Goal: Information Seeking & Learning: Learn about a topic

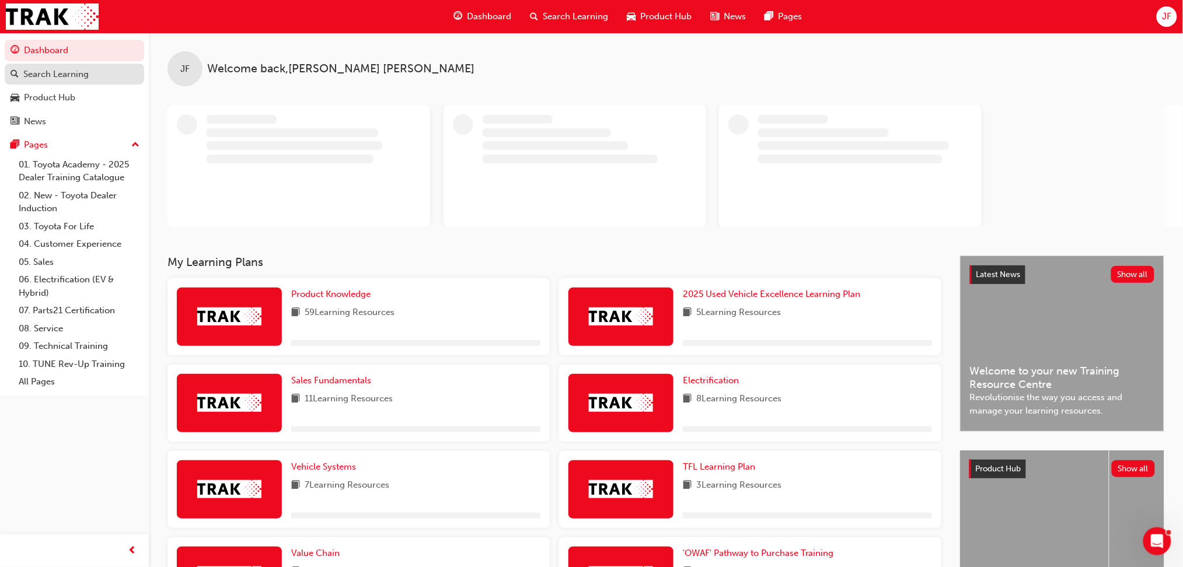
click at [57, 74] on div "Search Learning" at bounding box center [55, 74] width 65 height 13
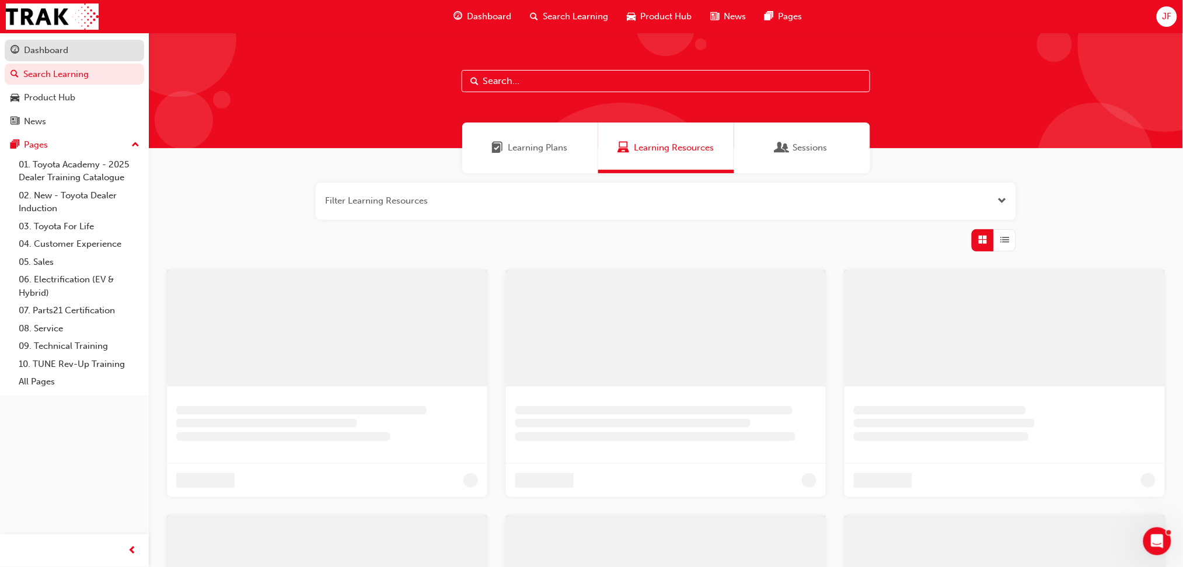
click at [64, 56] on div "Dashboard" at bounding box center [46, 50] width 44 height 13
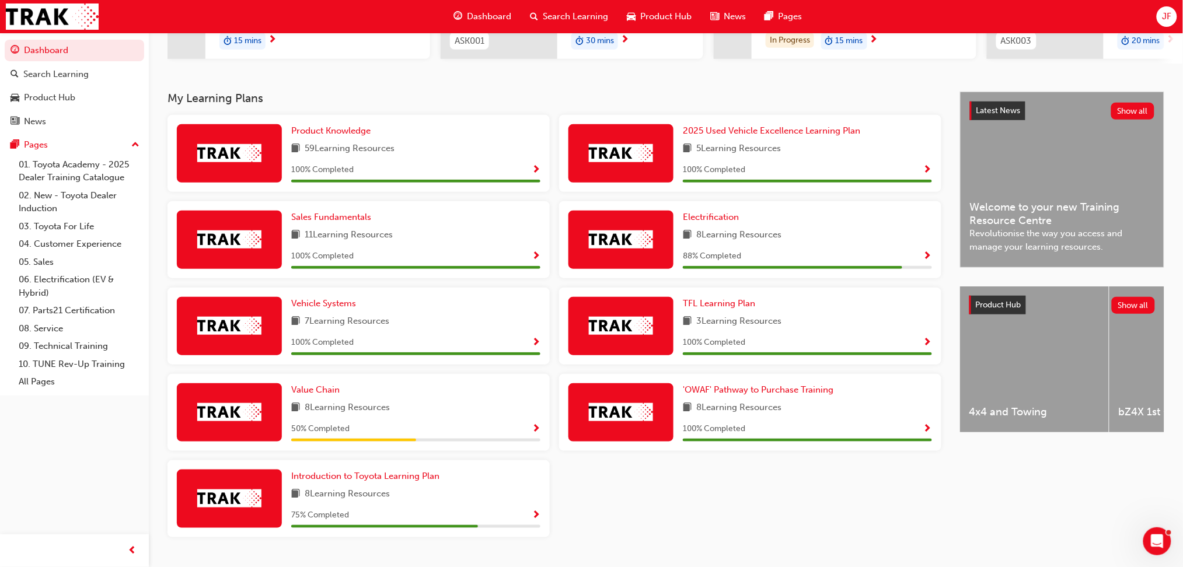
scroll to position [236, 0]
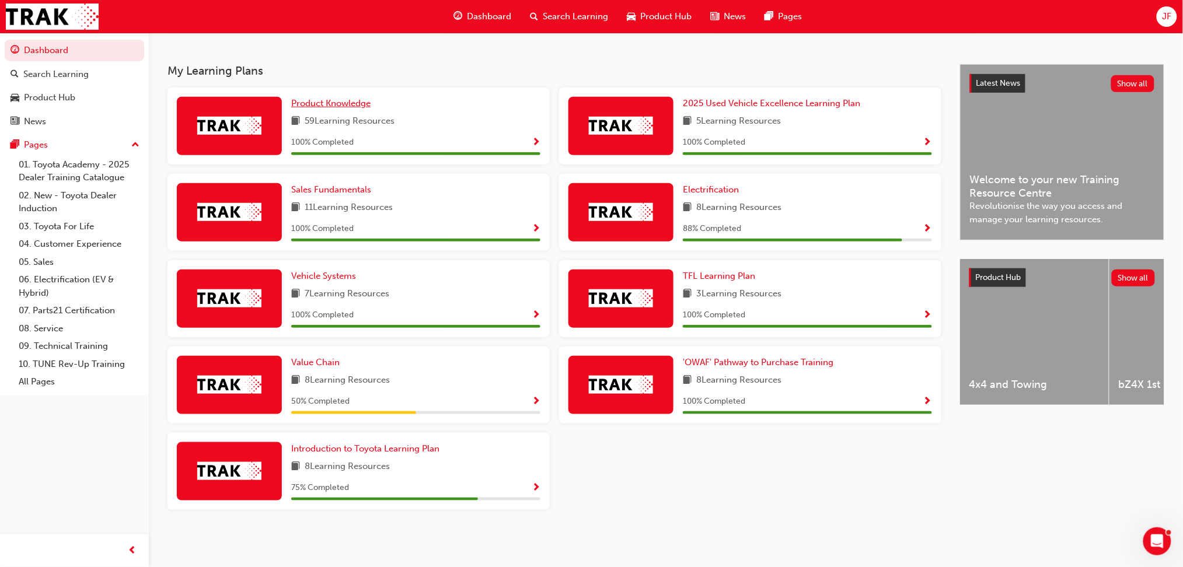
click at [349, 103] on span "Product Knowledge" at bounding box center [330, 103] width 79 height 11
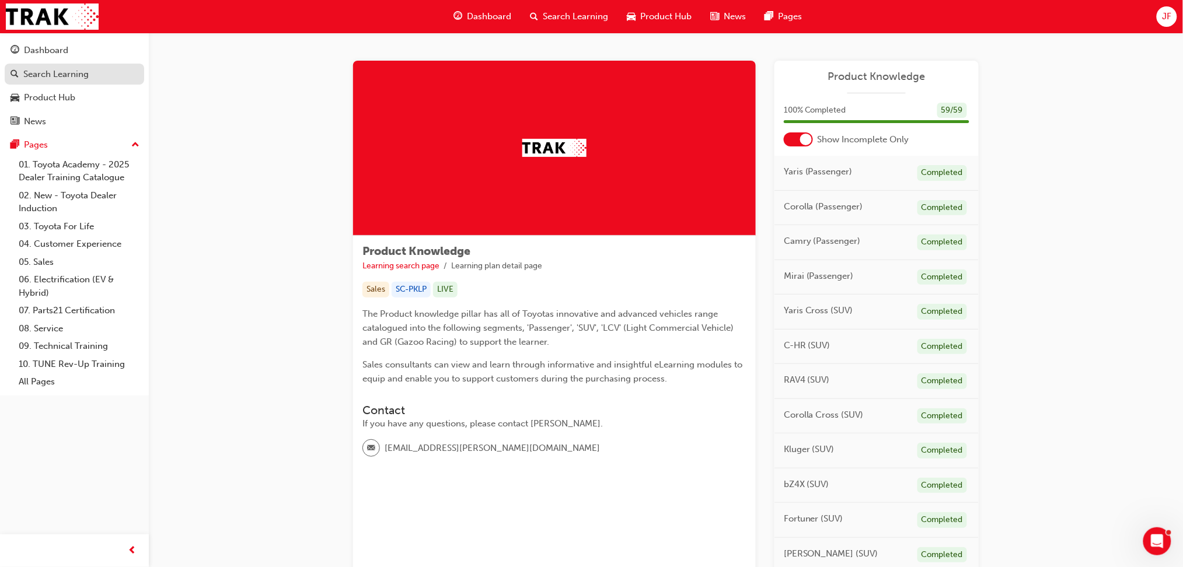
click at [70, 69] on div "Search Learning" at bounding box center [55, 74] width 65 height 13
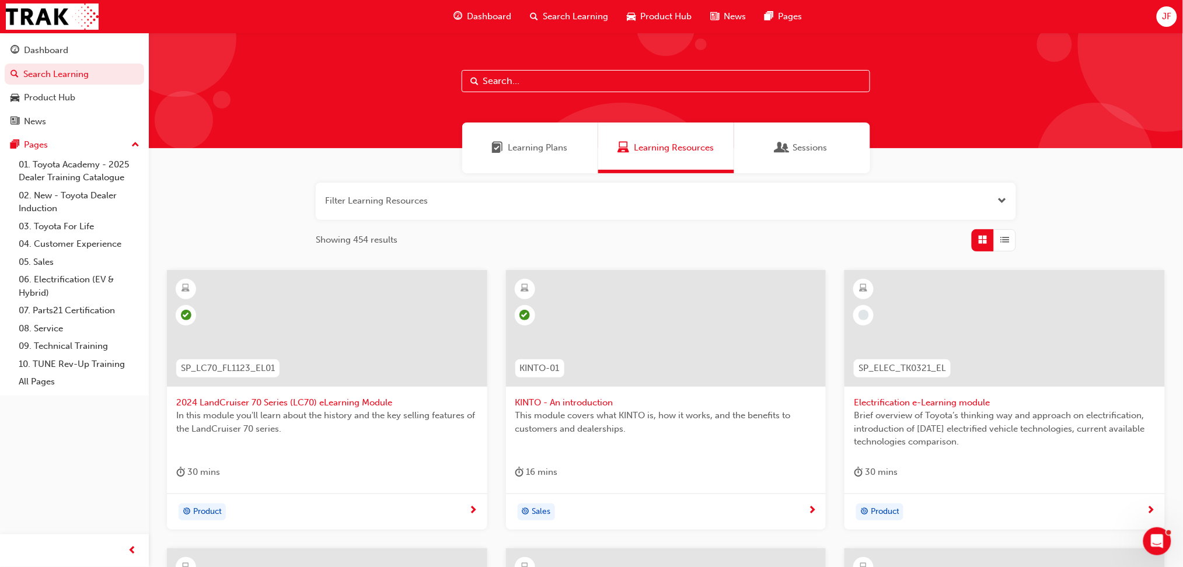
click at [568, 153] on div "Learning Plans" at bounding box center [530, 148] width 136 height 51
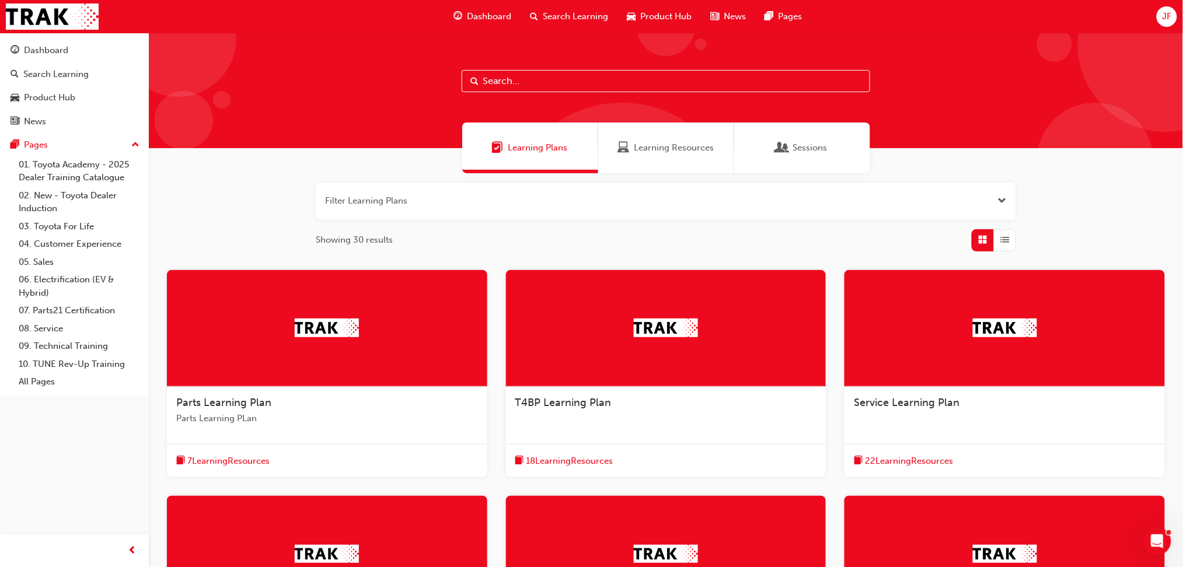
click at [649, 156] on div "Learning Resources" at bounding box center [666, 148] width 136 height 51
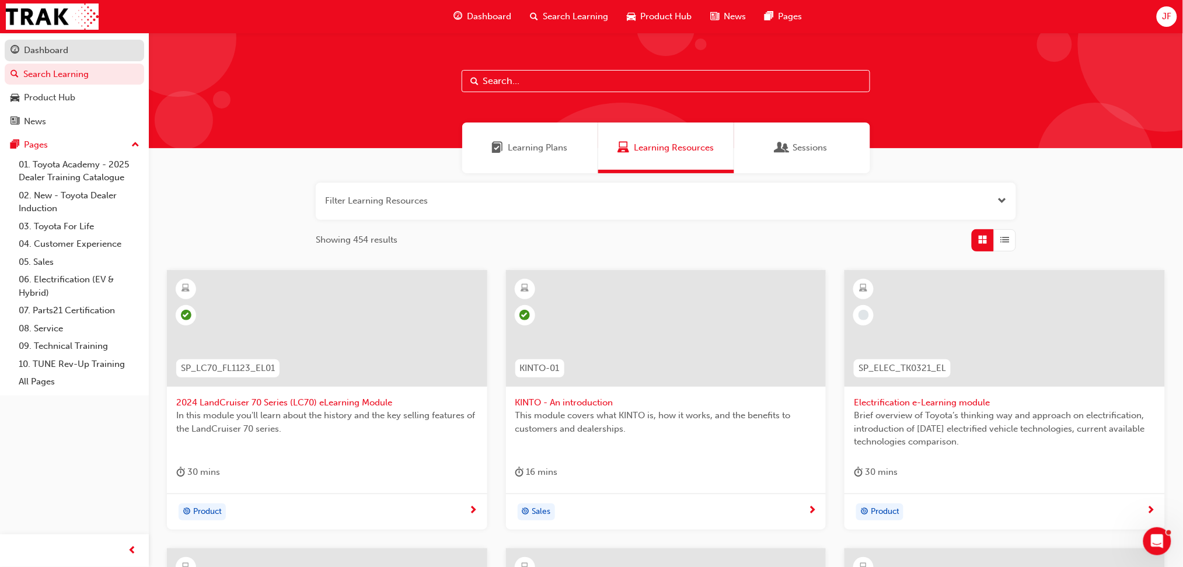
click at [78, 47] on div "Dashboard" at bounding box center [75, 50] width 128 height 15
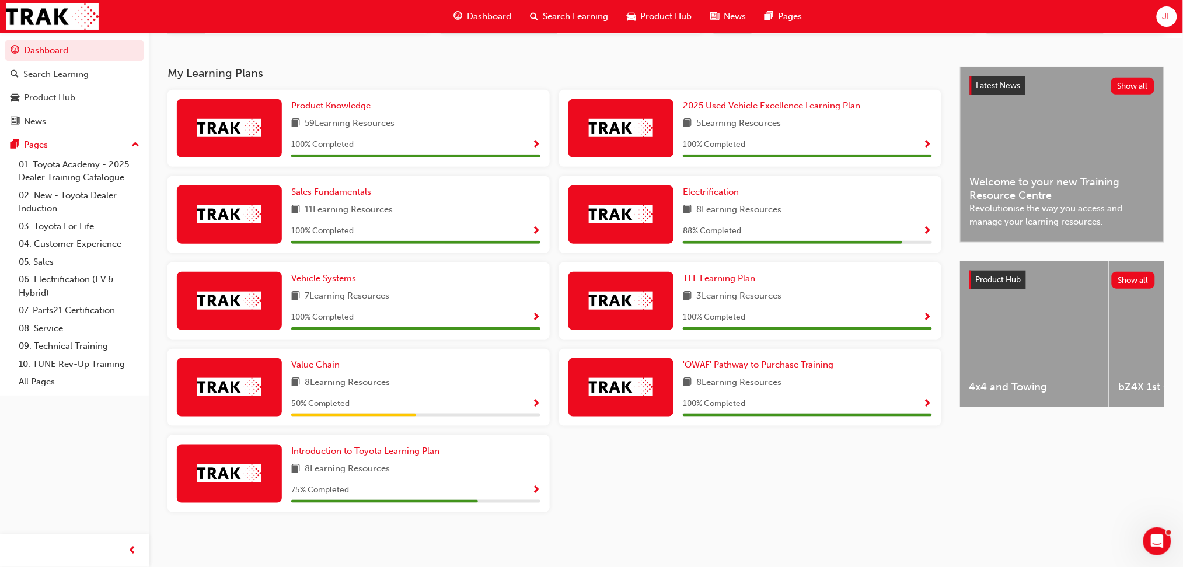
scroll to position [236, 0]
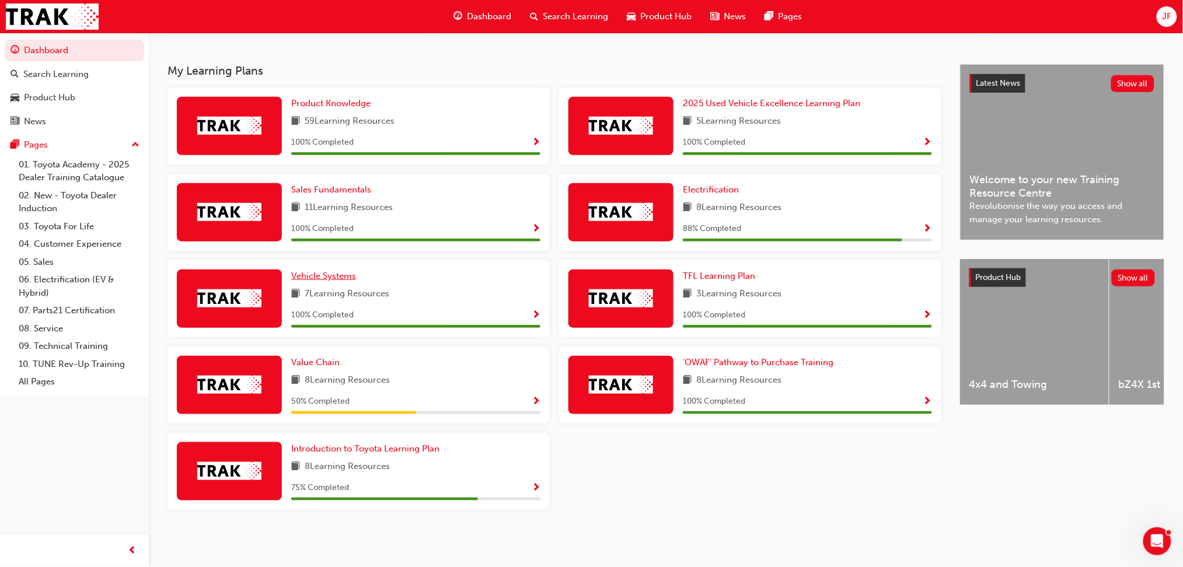
click at [331, 278] on span "Vehicle Systems" at bounding box center [323, 276] width 65 height 11
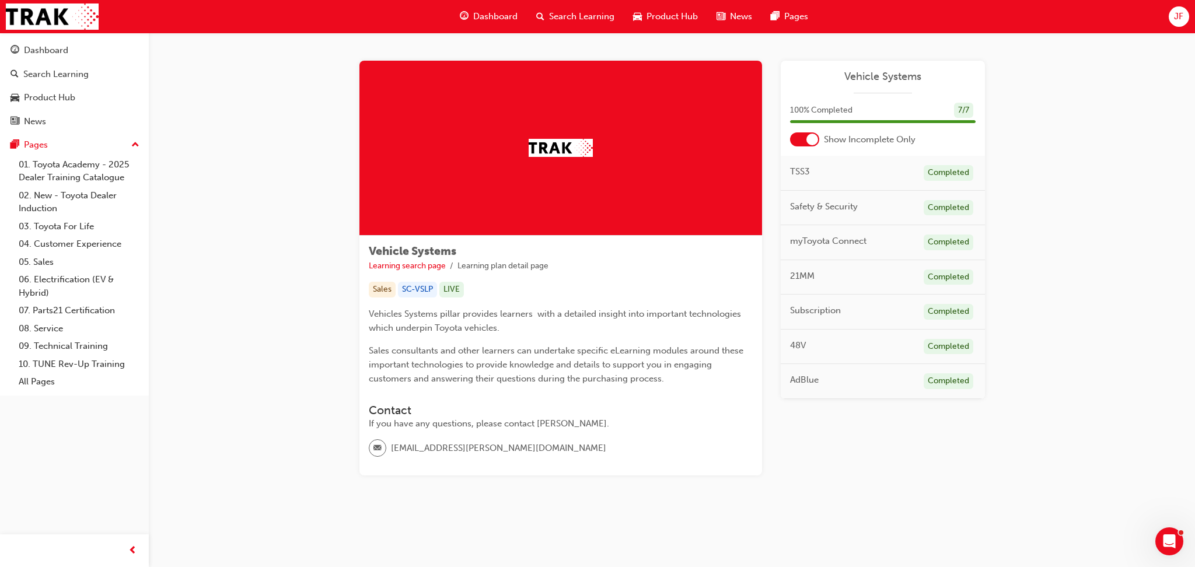
click at [803, 169] on span "TSS3" at bounding box center [800, 171] width 20 height 13
drag, startPoint x: 827, startPoint y: 383, endPoint x: 833, endPoint y: 383, distance: 5.9
click at [828, 383] on div "AdBlue Completed" at bounding box center [883, 381] width 204 height 35
drag, startPoint x: 970, startPoint y: 382, endPoint x: 924, endPoint y: 365, distance: 48.3
click at [970, 381] on div "Completed" at bounding box center [949, 381] width 50 height 16
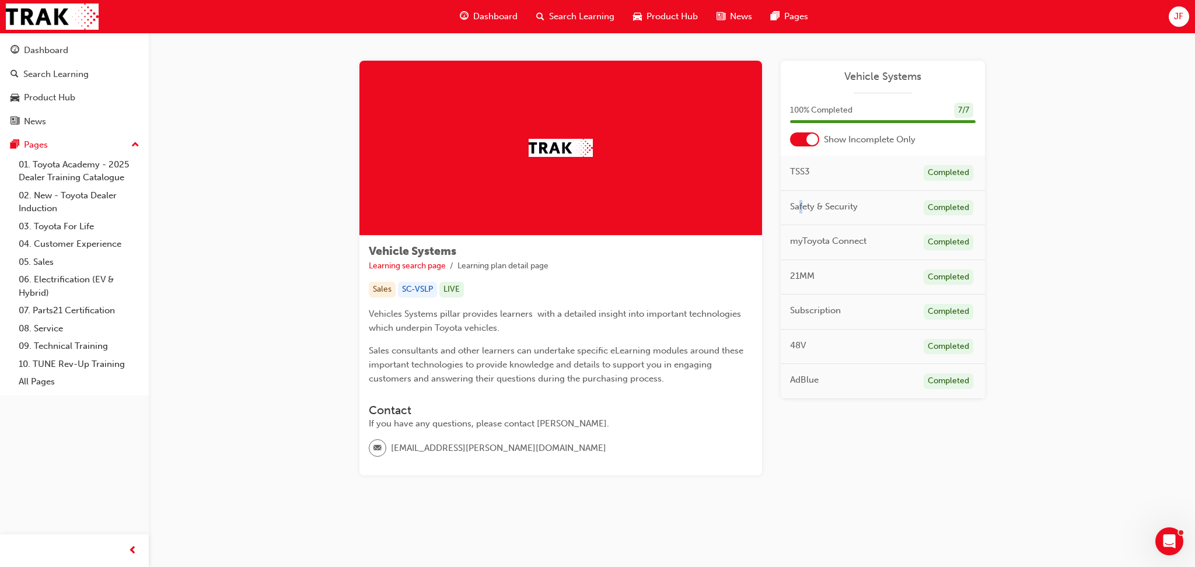
click at [802, 191] on div "Safety & Security Completed" at bounding box center [883, 208] width 204 height 35
click at [806, 139] on div at bounding box center [812, 140] width 12 height 12
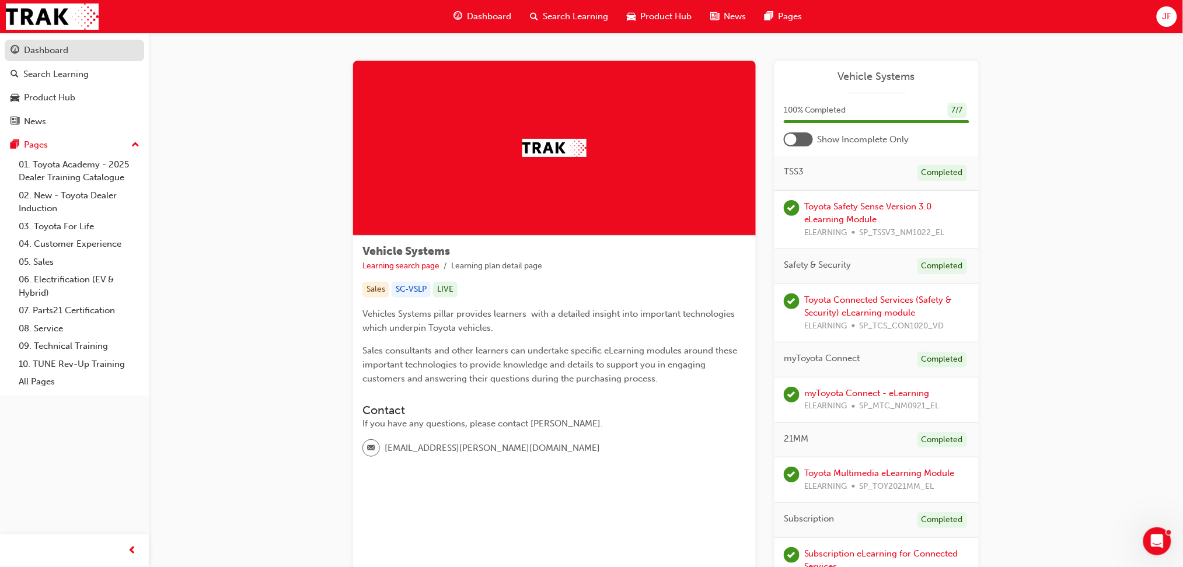
click at [34, 50] on div "Dashboard" at bounding box center [46, 50] width 44 height 13
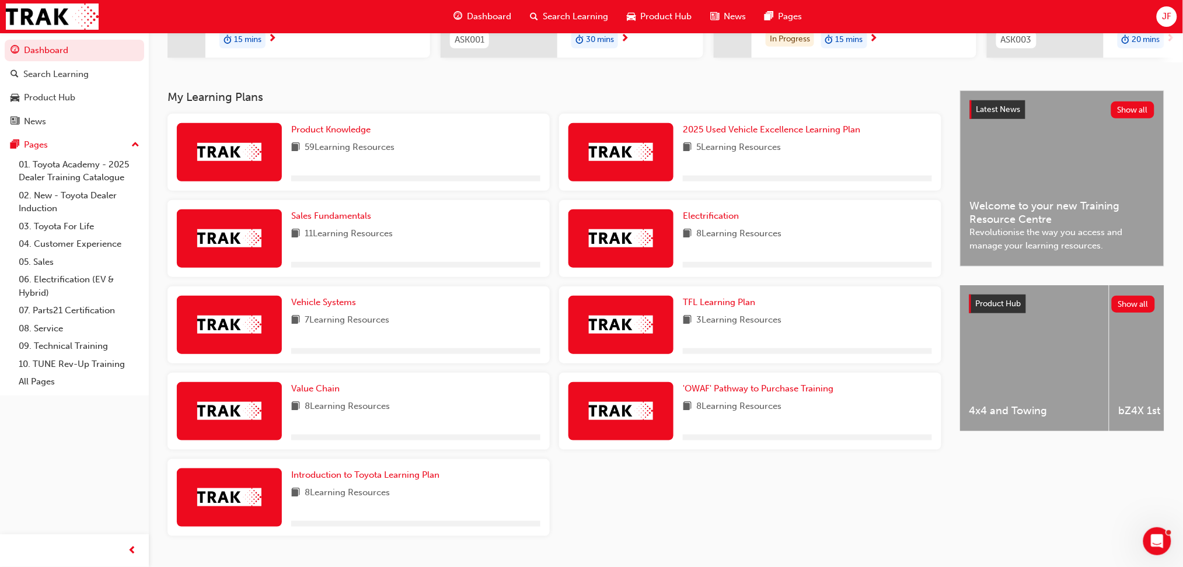
scroll to position [233, 0]
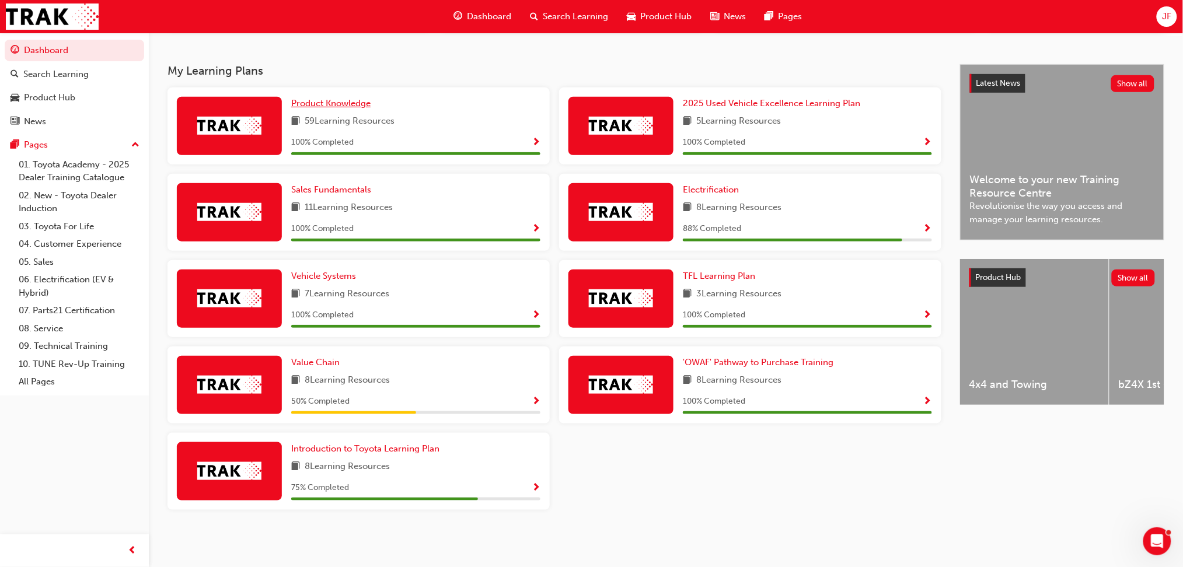
click at [359, 107] on span "Product Knowledge" at bounding box center [330, 103] width 79 height 11
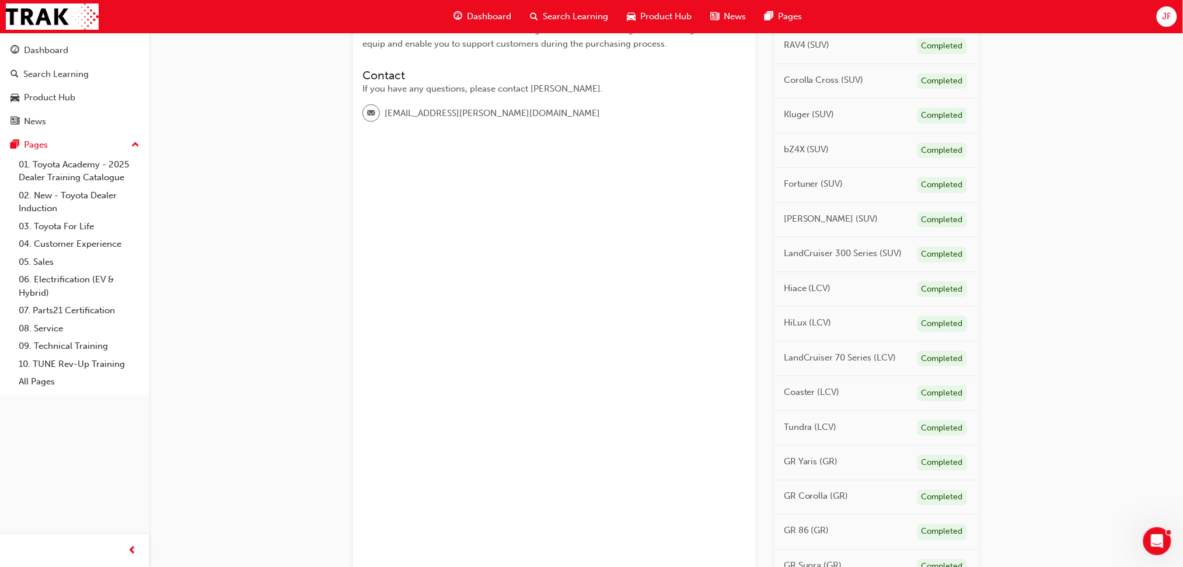
scroll to position [239, 0]
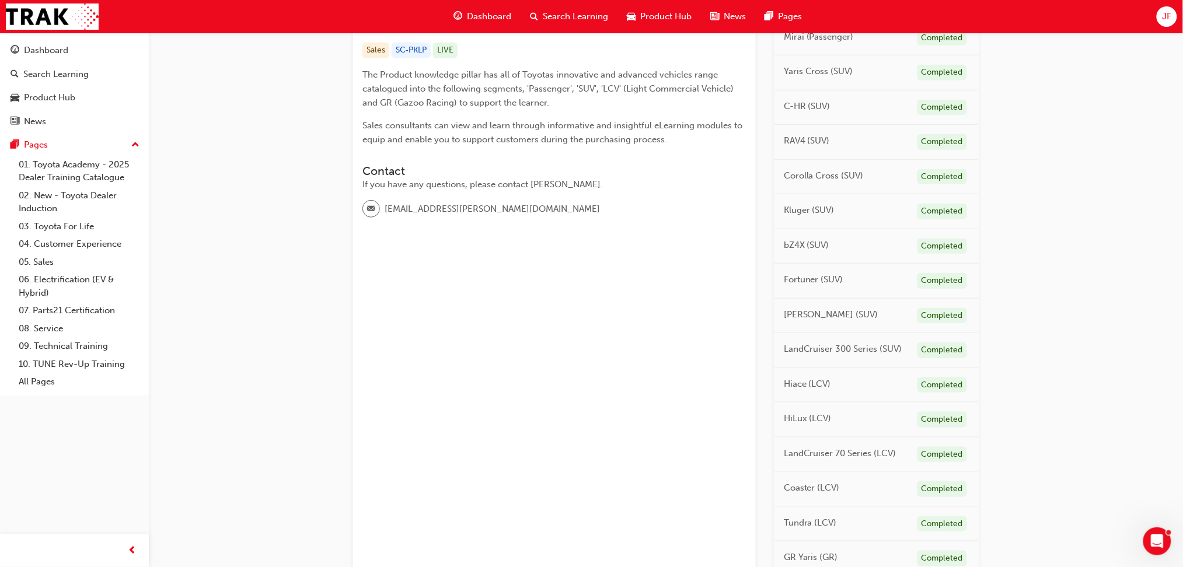
click at [803, 317] on span "[PERSON_NAME] (SUV)" at bounding box center [831, 314] width 95 height 13
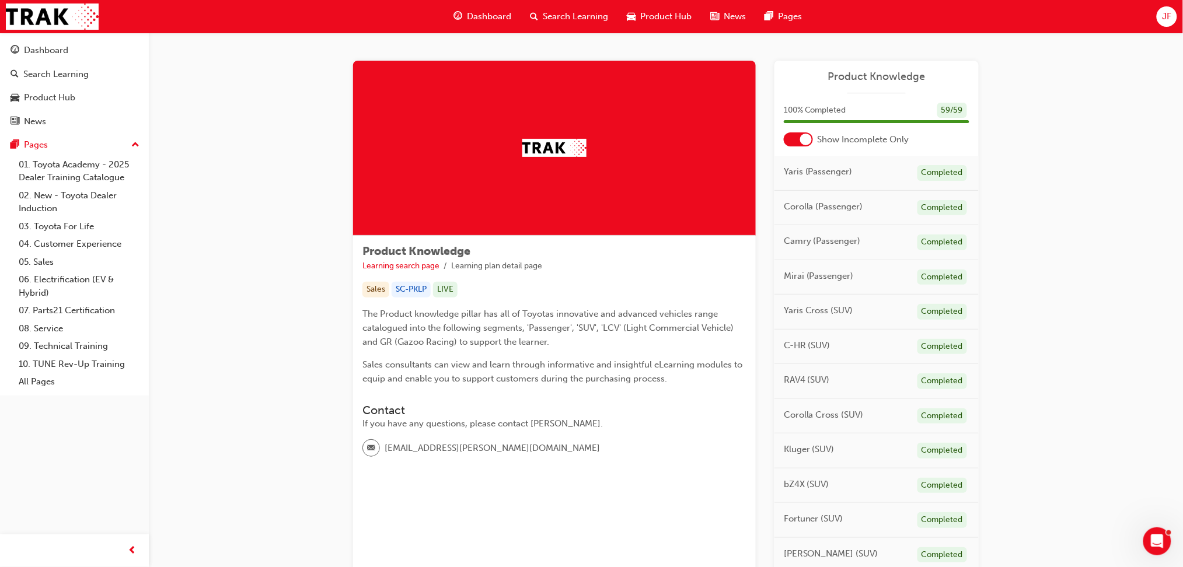
click at [806, 136] on div at bounding box center [806, 140] width 12 height 12
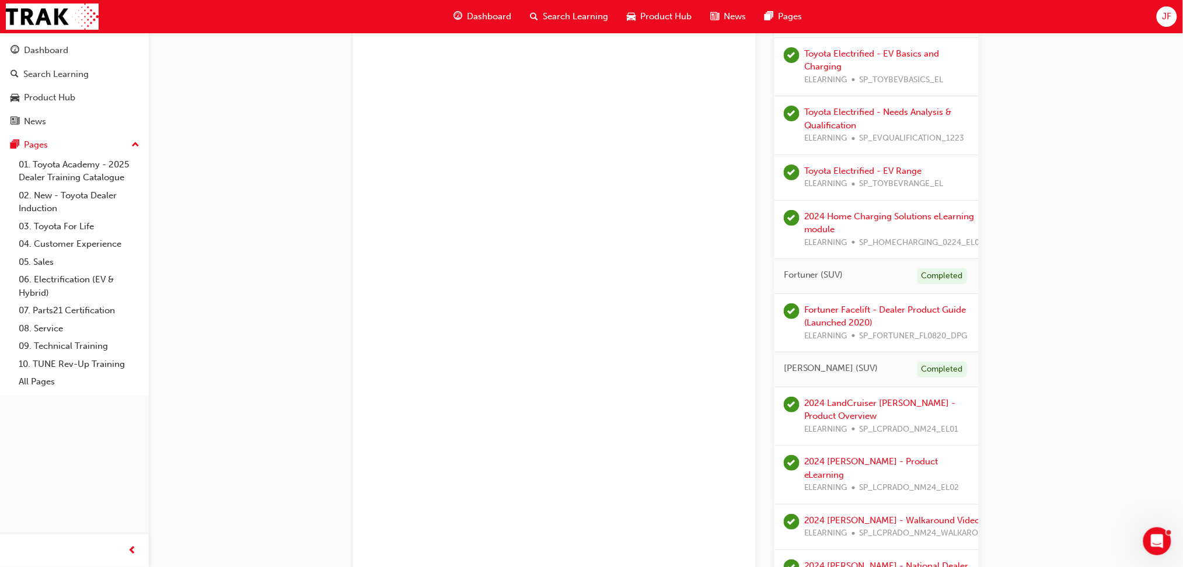
scroll to position [1711, 0]
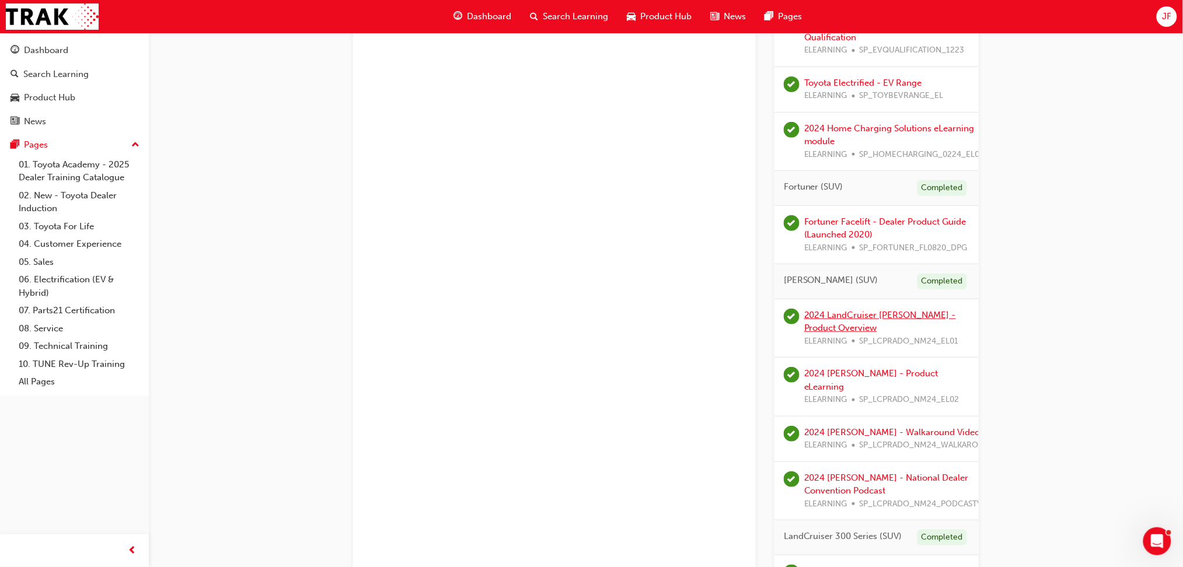
click at [829, 332] on link "2024 LandCruiser [PERSON_NAME] - Product Overview" at bounding box center [880, 322] width 152 height 24
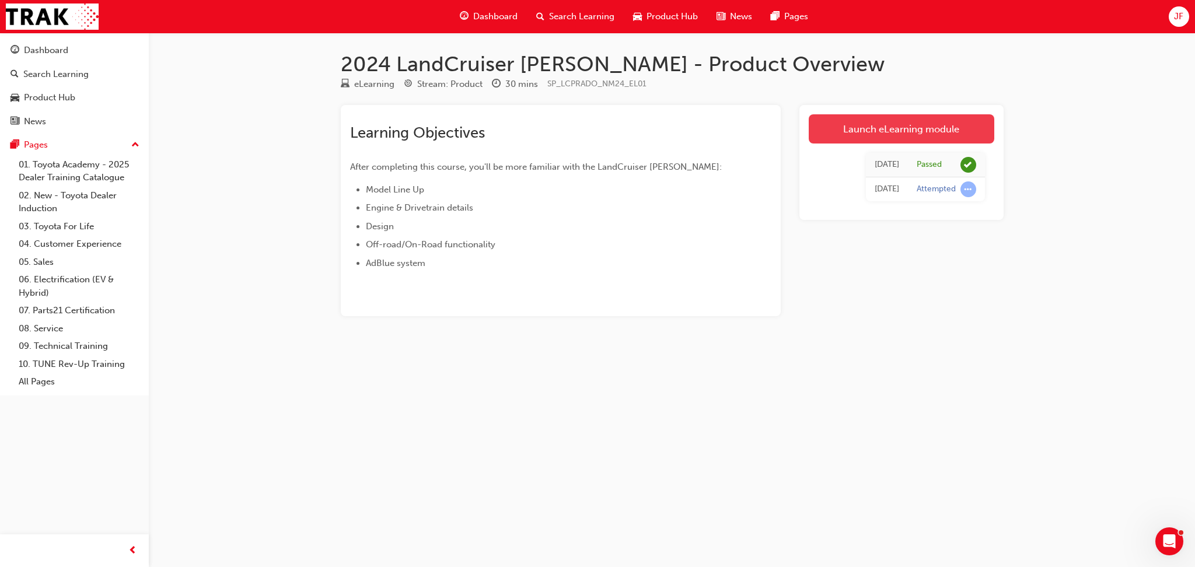
click at [847, 133] on link "Launch eLearning module" at bounding box center [902, 128] width 186 height 29
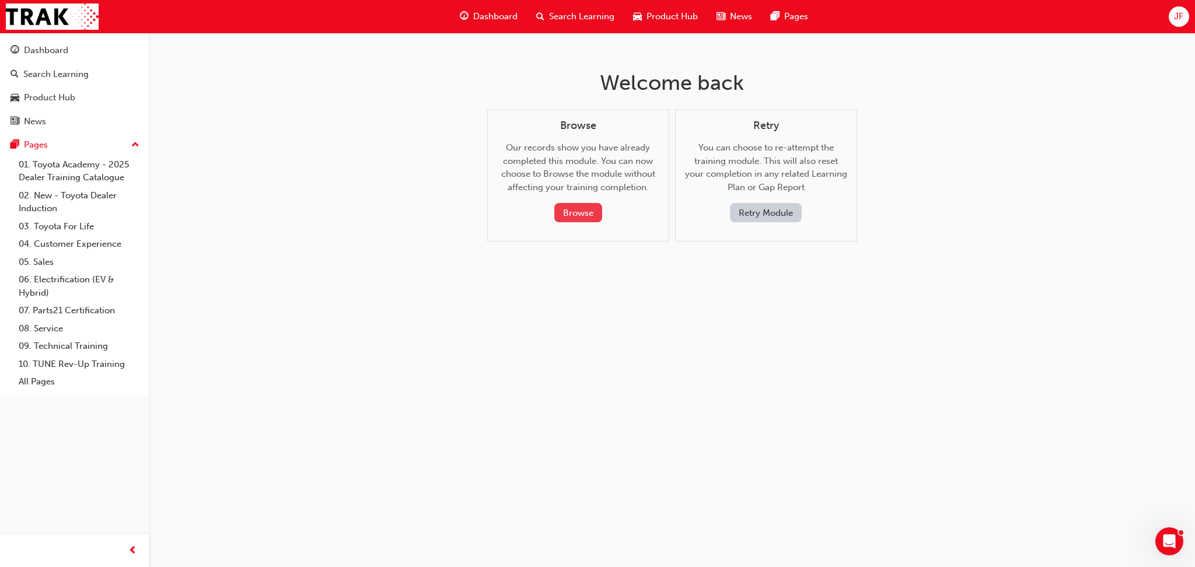
click at [576, 214] on button "Browse" at bounding box center [578, 212] width 48 height 19
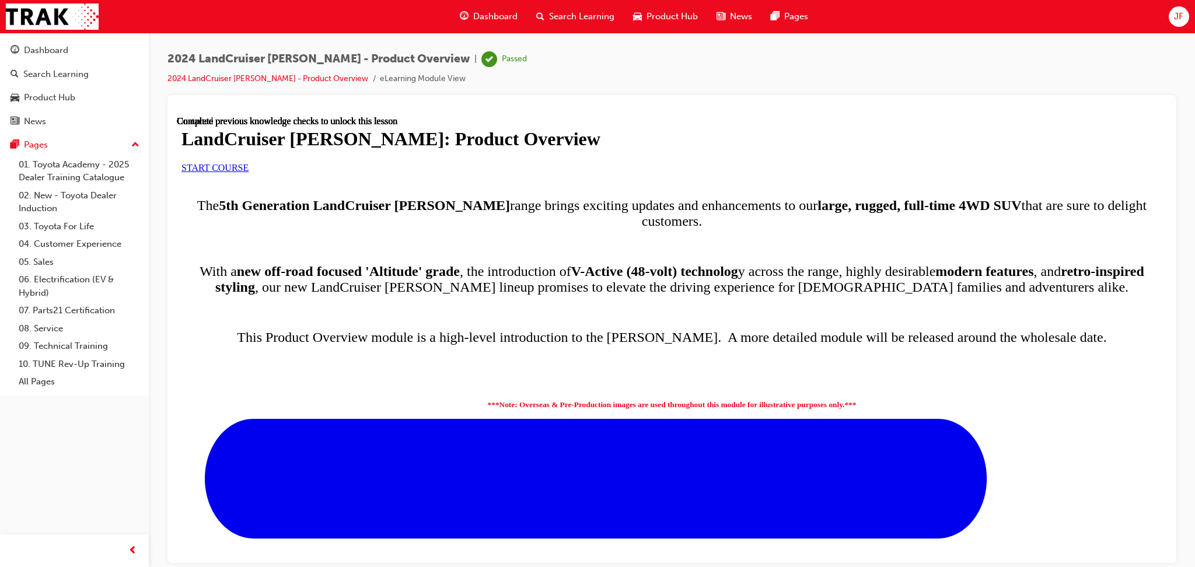
scroll to position [78, 0]
click at [489, 173] on div "START COURSE" at bounding box center [671, 167] width 981 height 11
click at [249, 172] on link "START COURSE" at bounding box center [214, 167] width 67 height 10
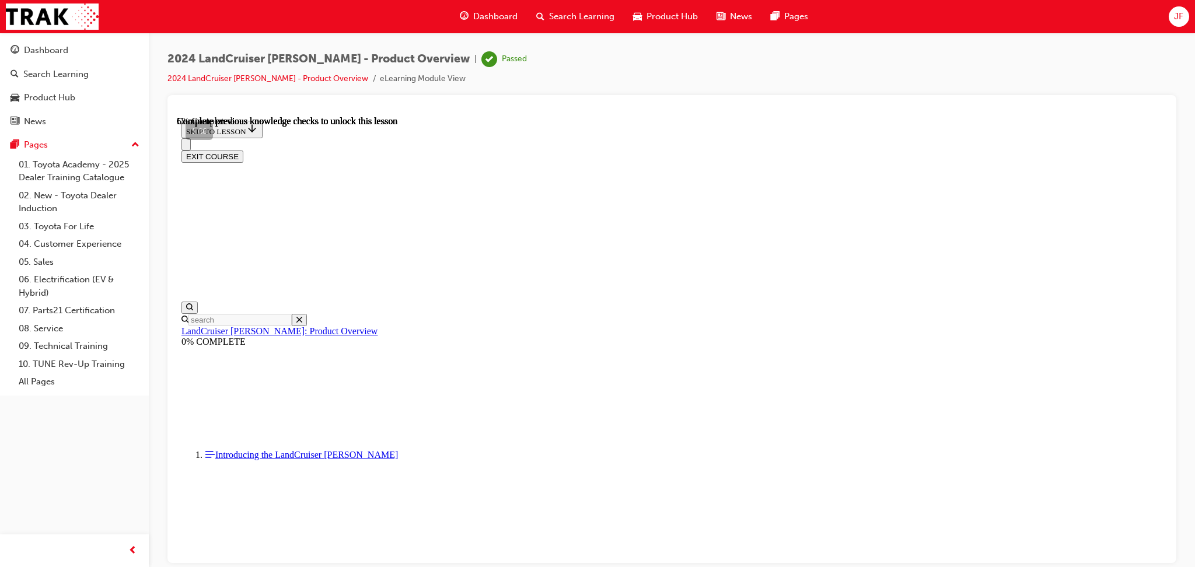
scroll to position [79, 0]
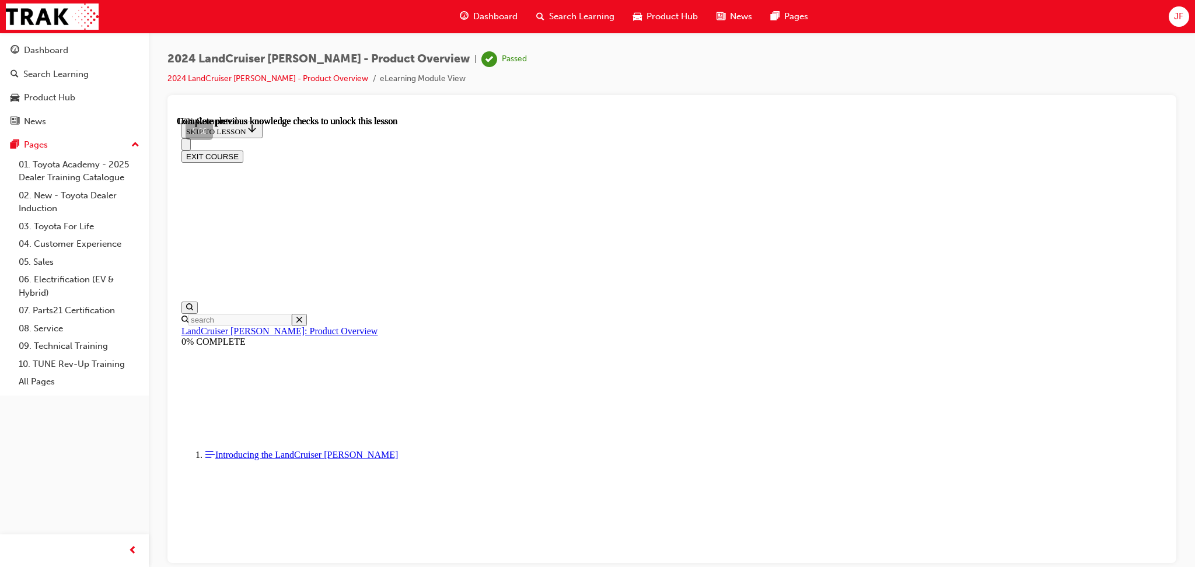
drag, startPoint x: 974, startPoint y: 352, endPoint x: 988, endPoint y: 352, distance: 13.4
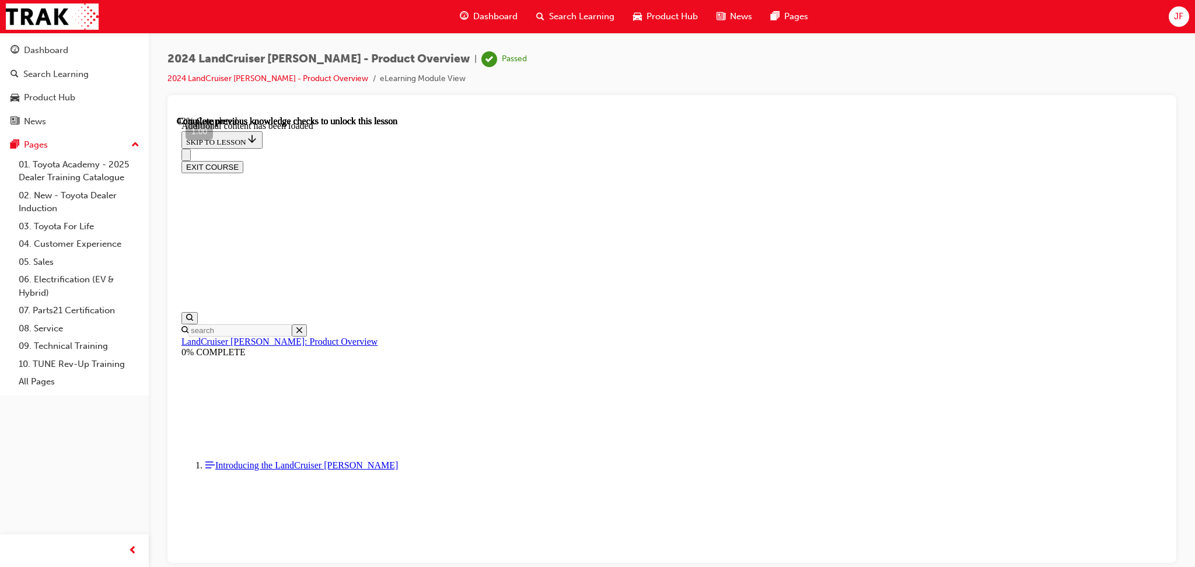
scroll to position [1363, 0]
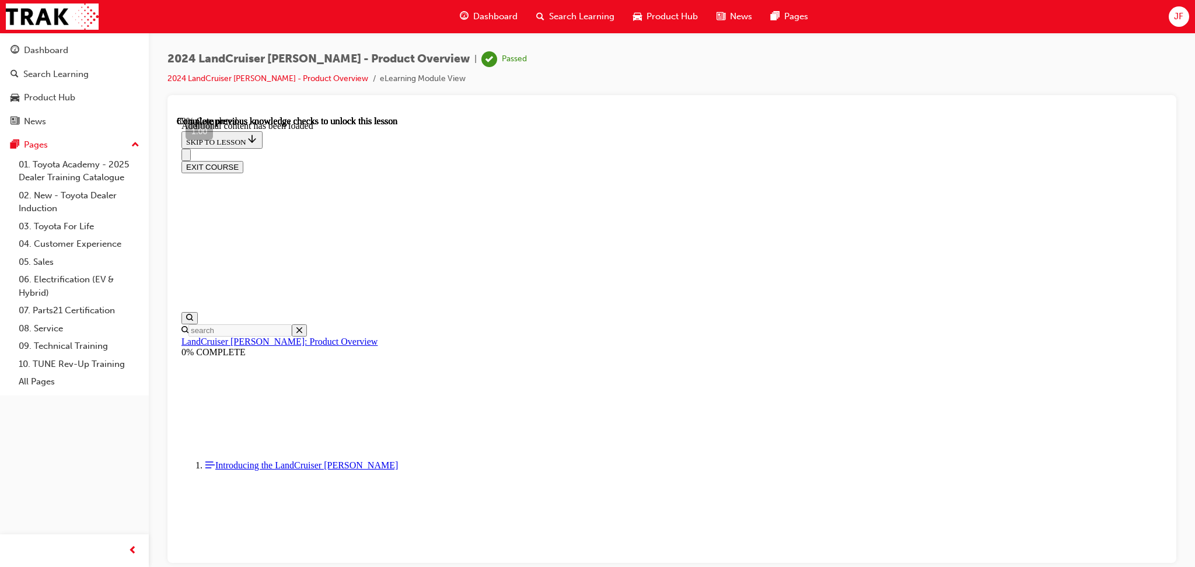
radio input "true"
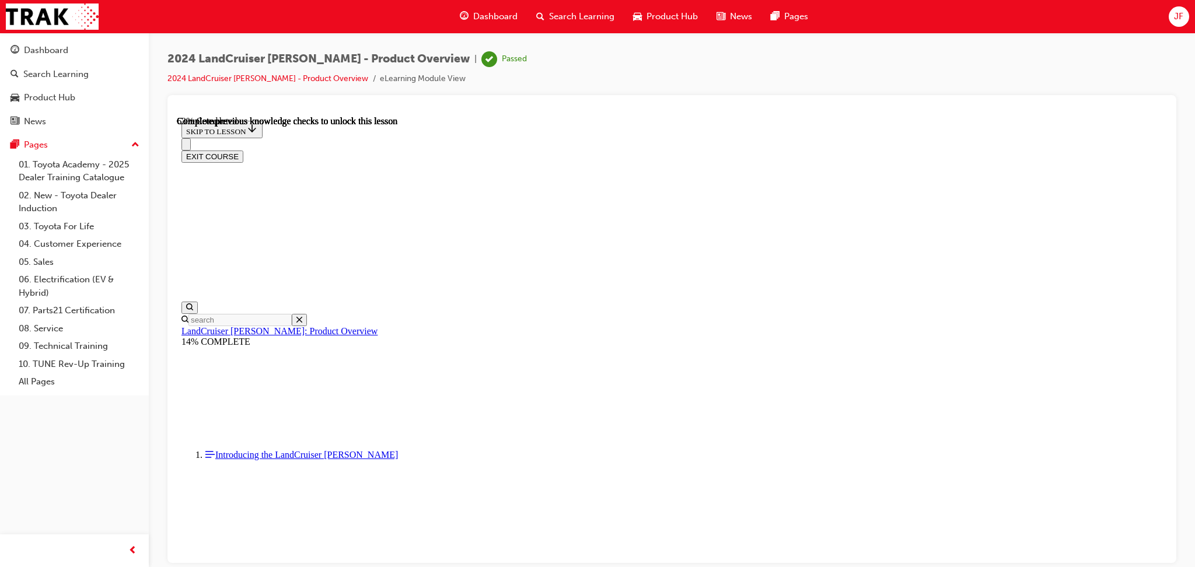
scroll to position [1597, 0]
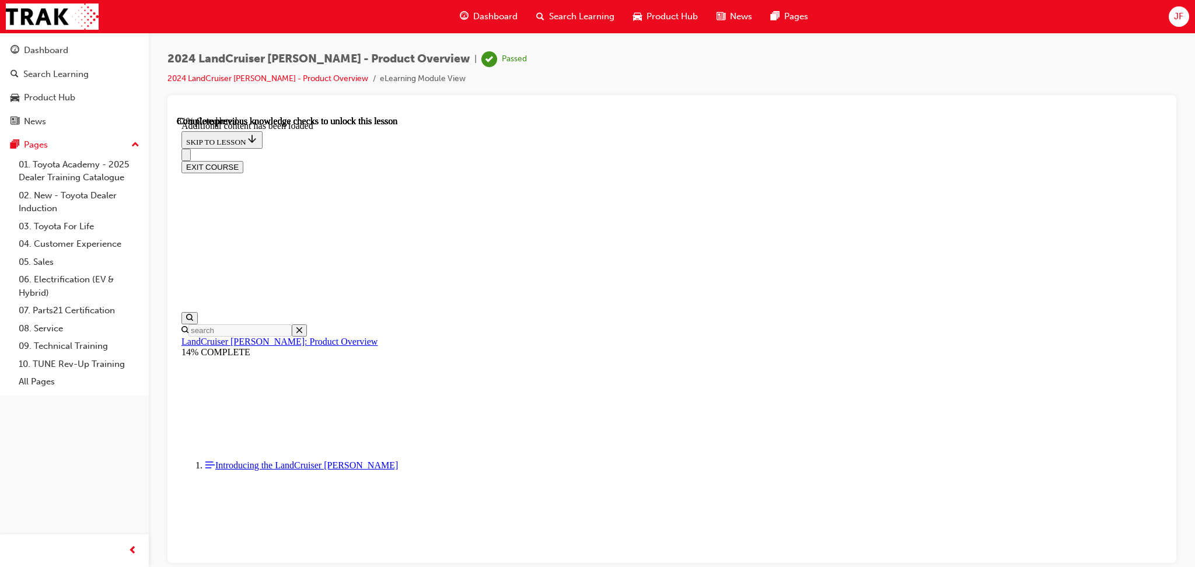
scroll to position [2000, 0]
radio input "true"
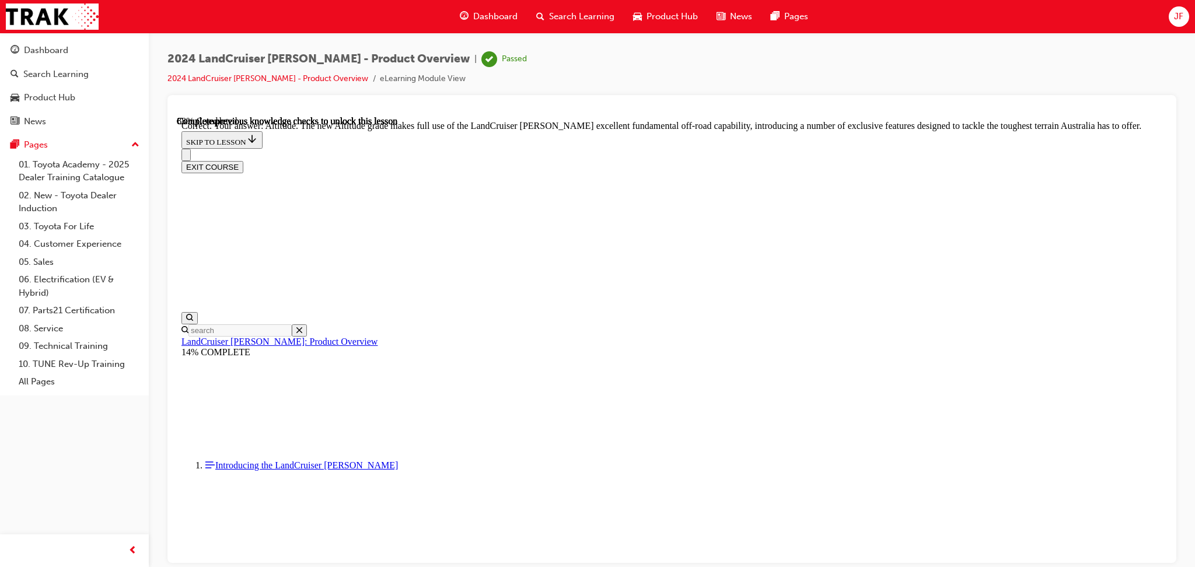
scroll to position [2544, 0]
checkbox input "true"
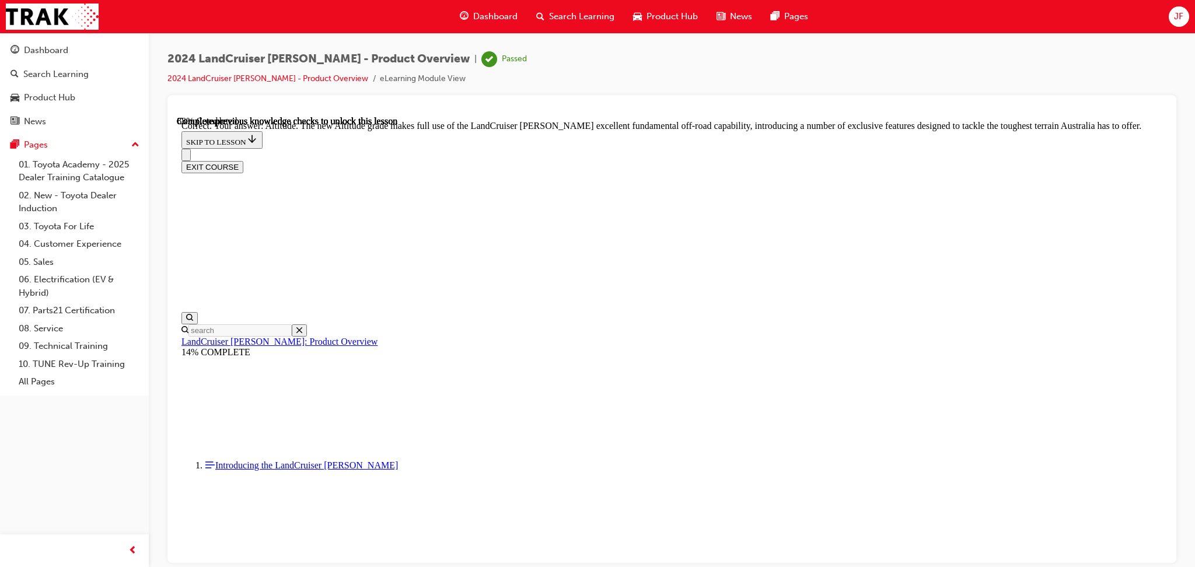
checkbox input "true"
checkbox input "false"
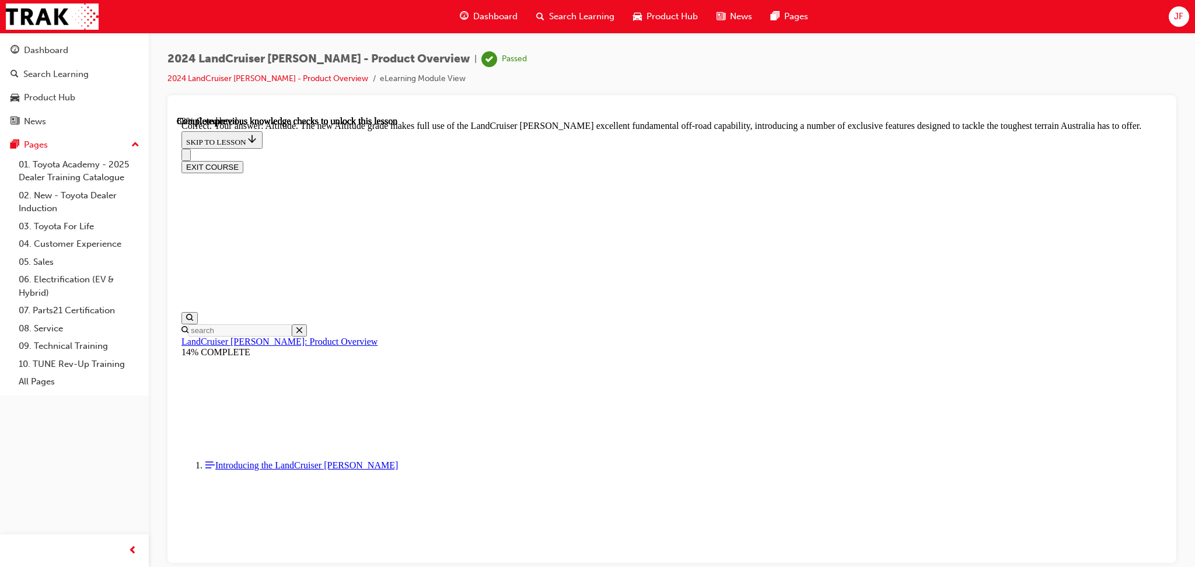
checkbox input "false"
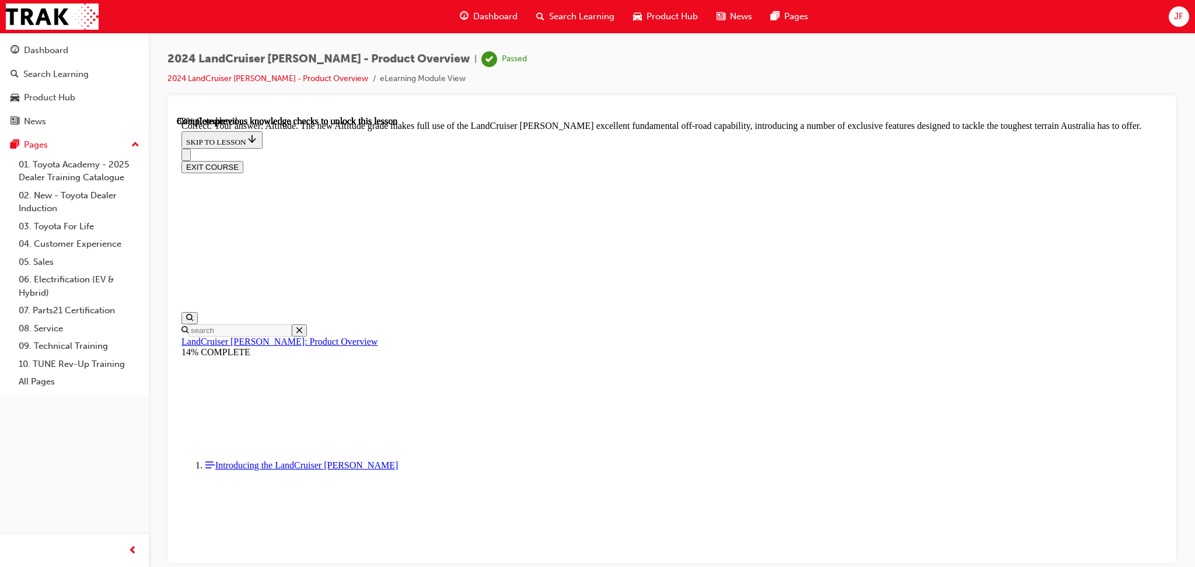
checkbox input "true"
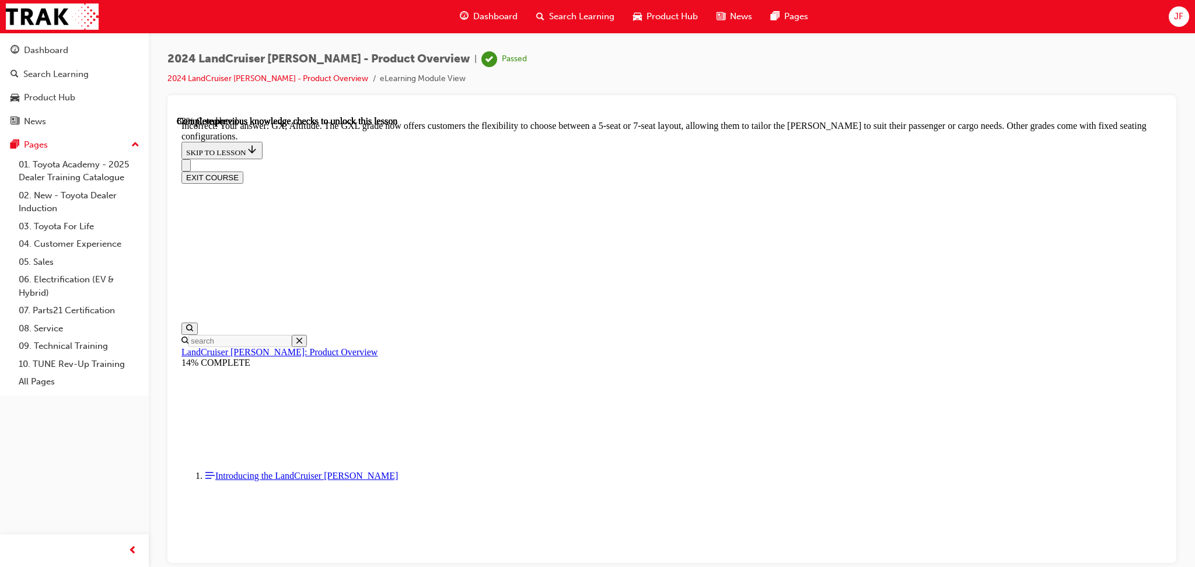
scroll to position [2530, 0]
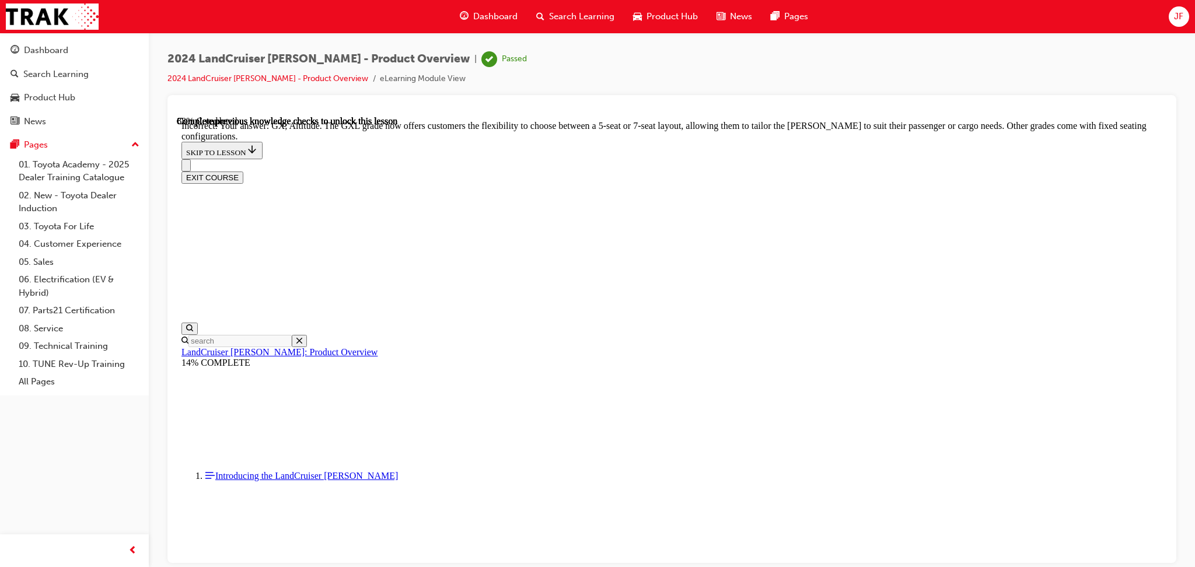
drag, startPoint x: 725, startPoint y: 517, endPoint x: 725, endPoint y: 510, distance: 7.0
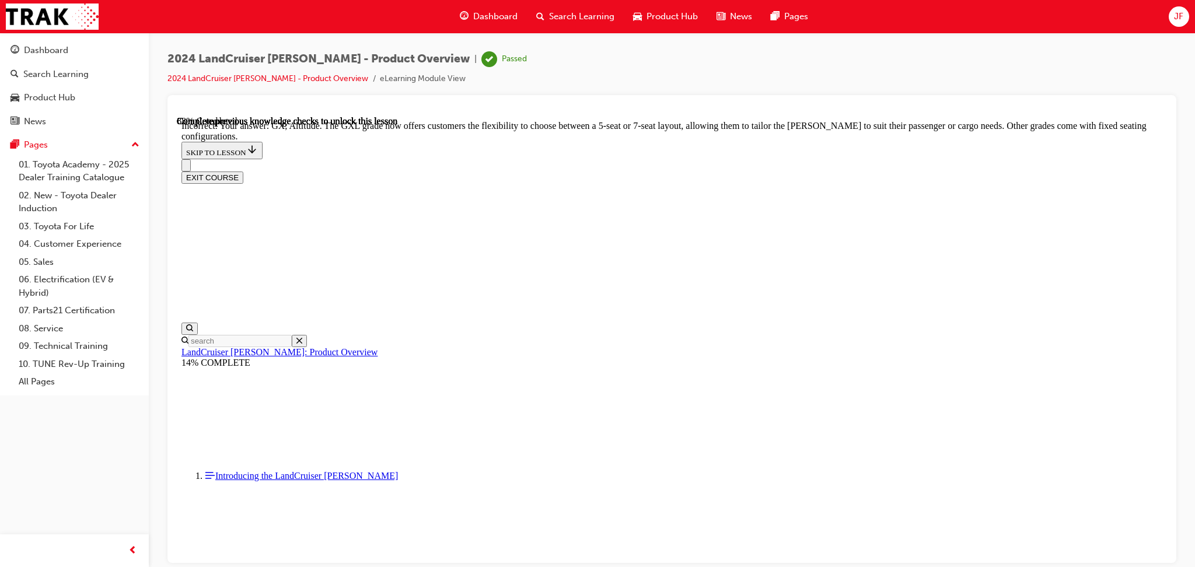
checkbox input "false"
checkbox input "true"
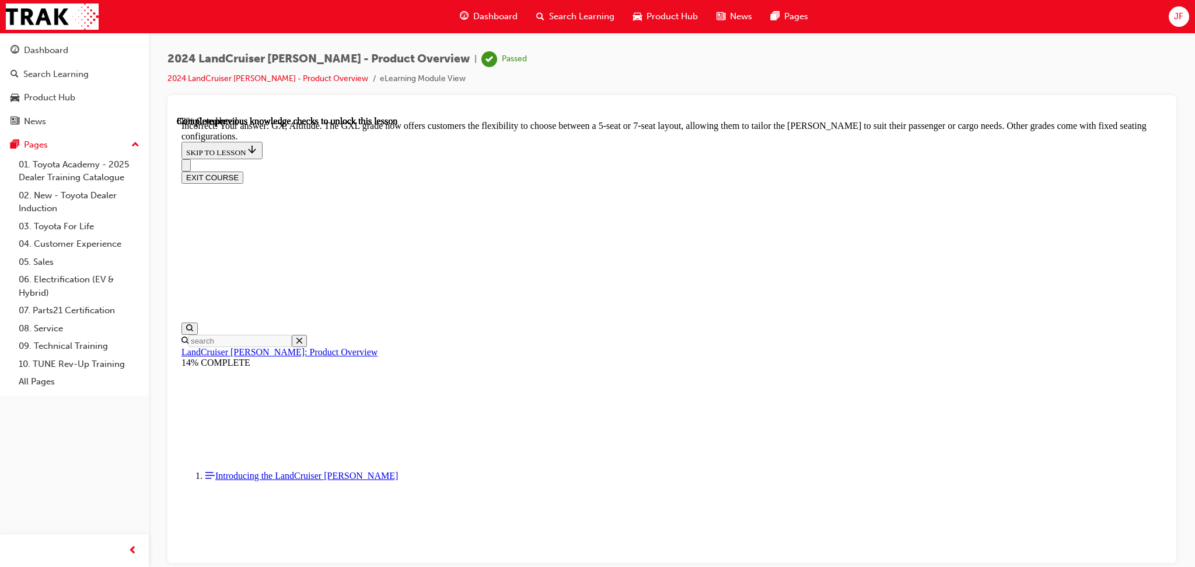
checkbox input "false"
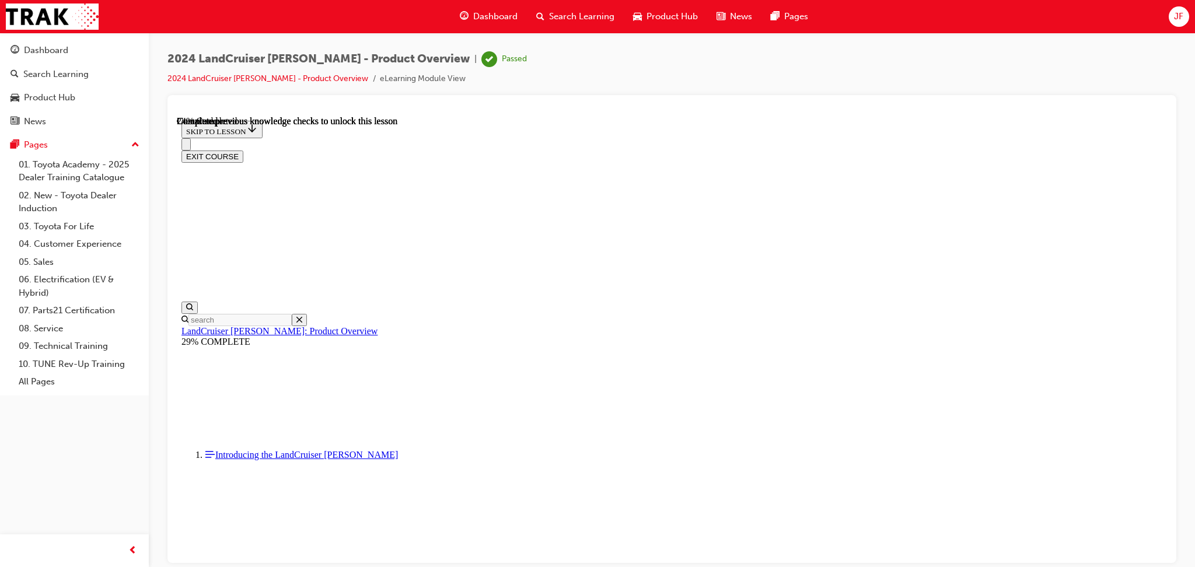
scroll to position [701, 0]
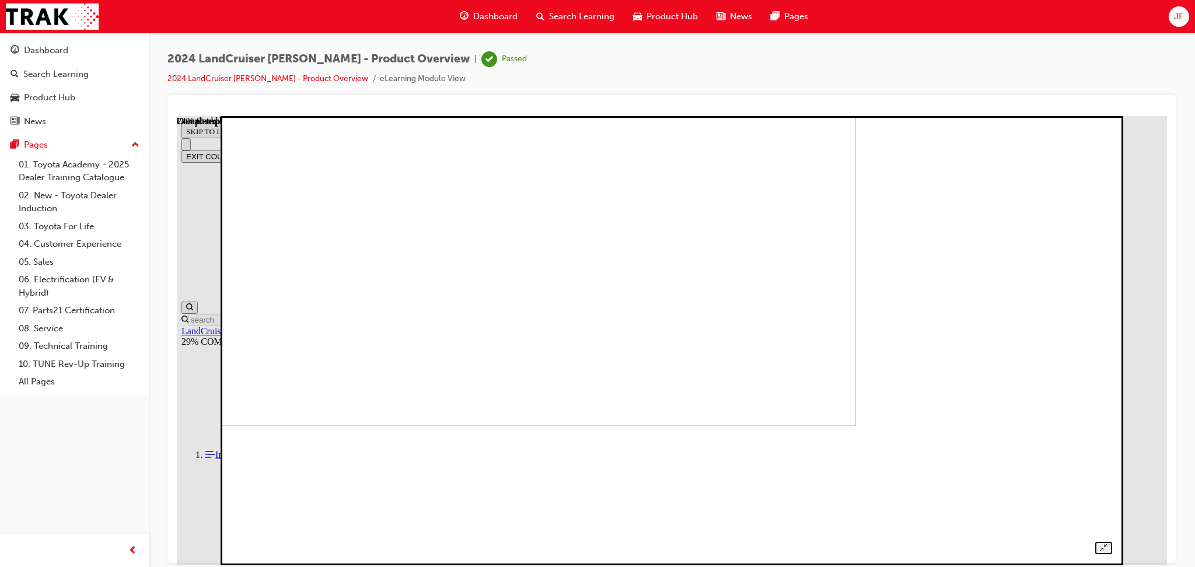
click at [856, 277] on img at bounding box center [423, 200] width 863 height 450
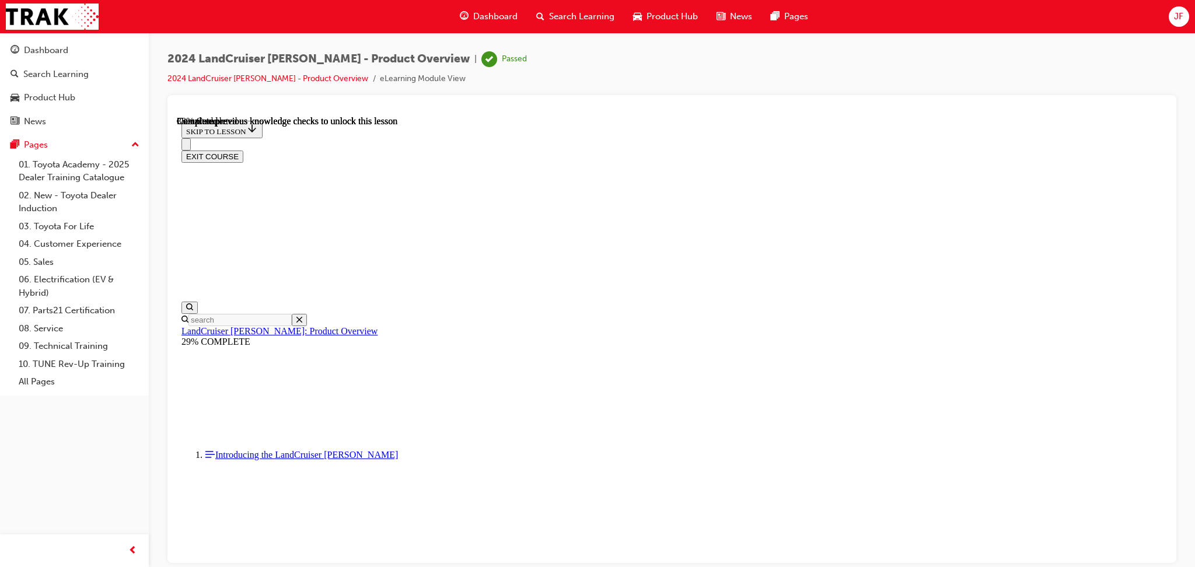
scroll to position [1246, 0]
drag, startPoint x: 596, startPoint y: 225, endPoint x: 721, endPoint y: 233, distance: 125.7
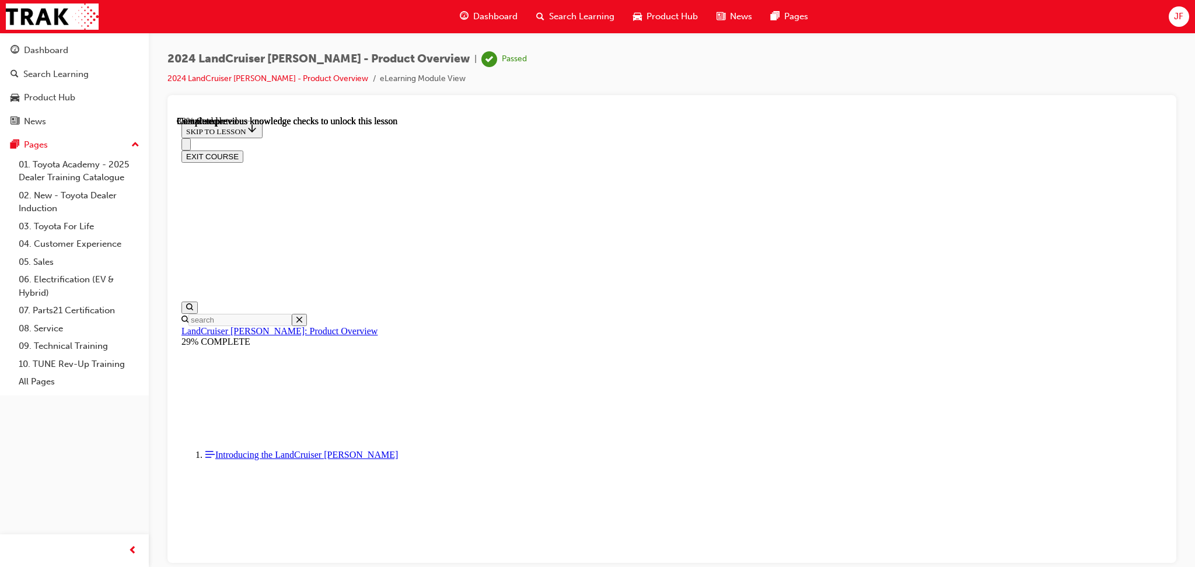
drag, startPoint x: 649, startPoint y: 229, endPoint x: 674, endPoint y: 258, distance: 38.0
drag, startPoint x: 659, startPoint y: 263, endPoint x: 835, endPoint y: 247, distance: 176.9
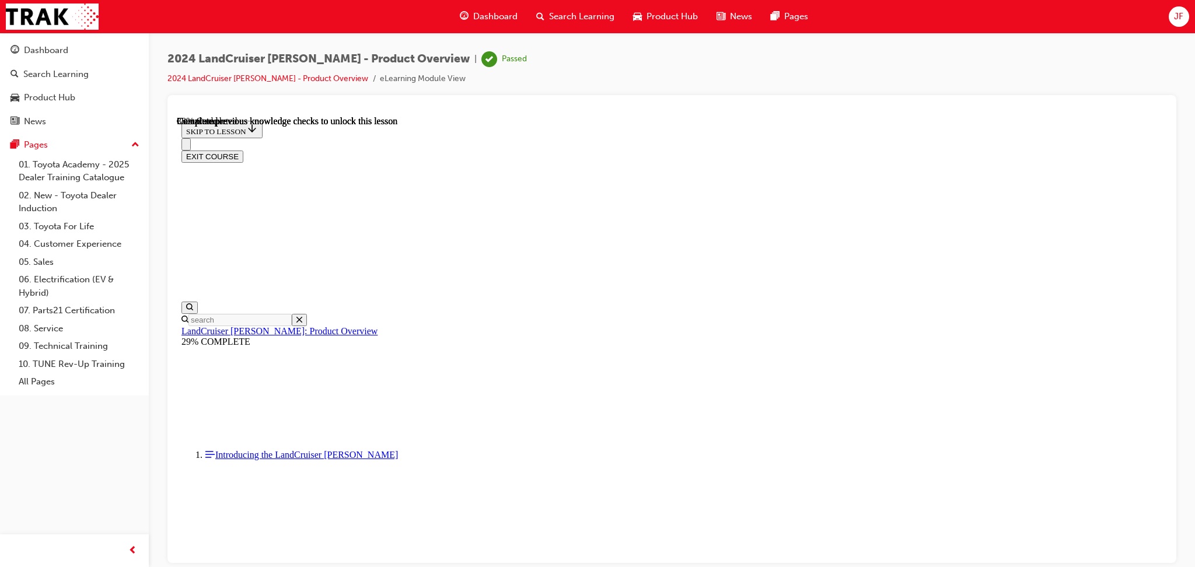
drag, startPoint x: 589, startPoint y: 296, endPoint x: 755, endPoint y: 296, distance: 166.3
drag, startPoint x: 680, startPoint y: 312, endPoint x: 914, endPoint y: 309, distance: 234.0
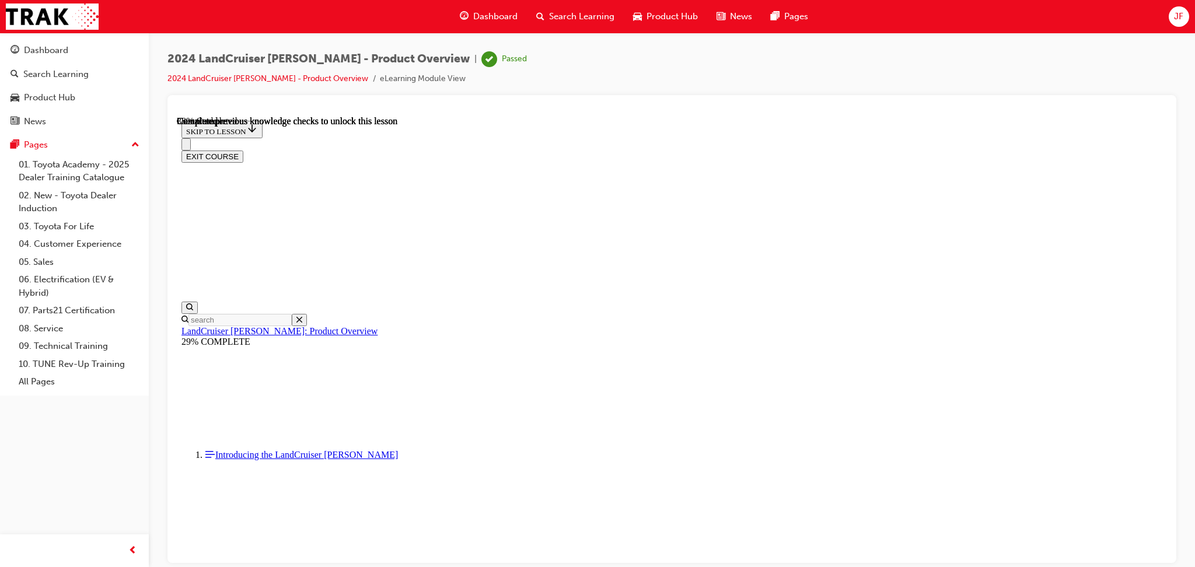
drag, startPoint x: 582, startPoint y: 288, endPoint x: 740, endPoint y: 292, distance: 158.2
drag, startPoint x: 667, startPoint y: 308, endPoint x: 883, endPoint y: 312, distance: 216.5
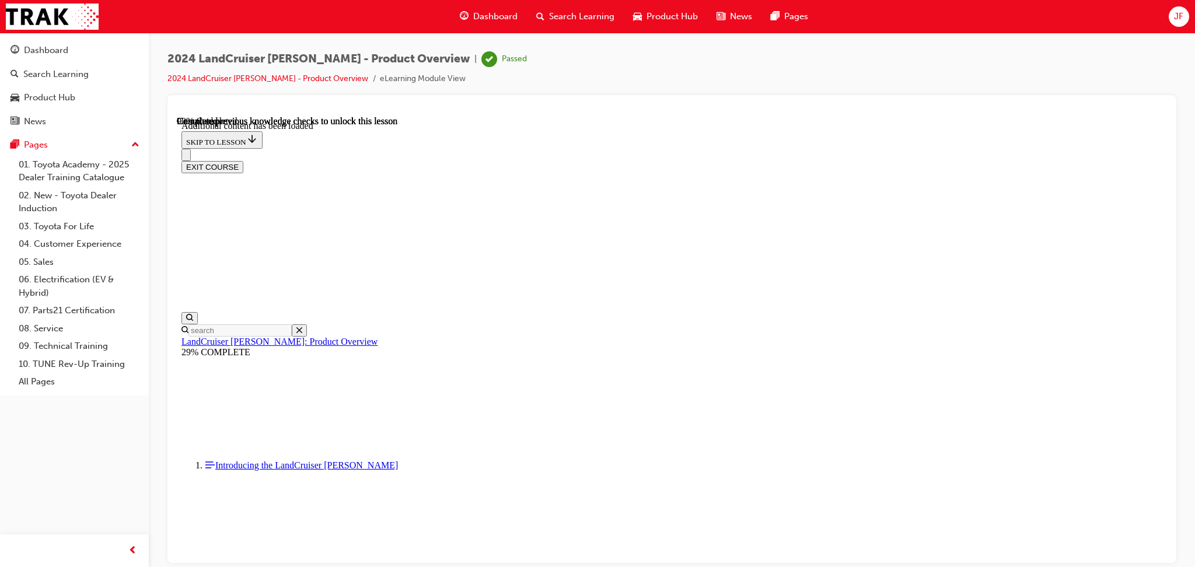
scroll to position [2948, 0]
radio input "true"
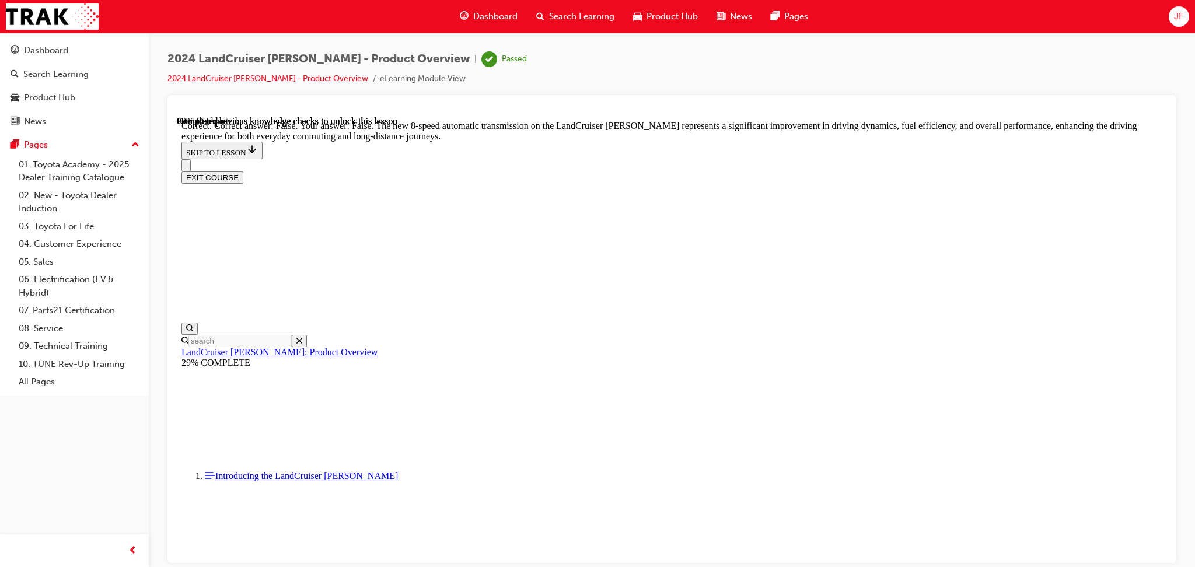
scroll to position [3337, 0]
radio input "true"
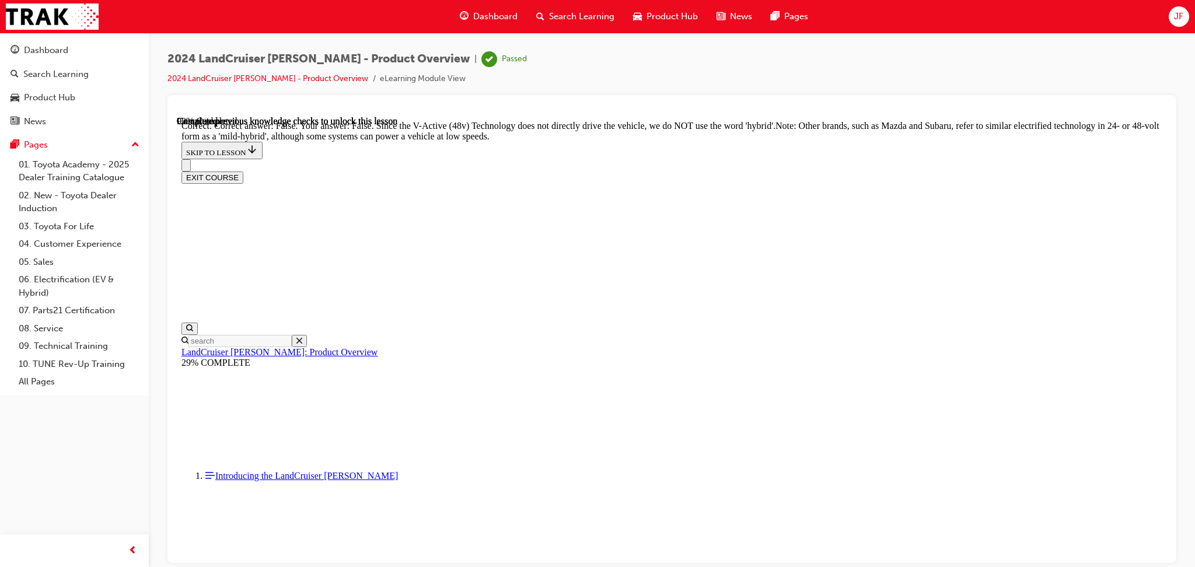
scroll to position [3881, 0]
radio input "true"
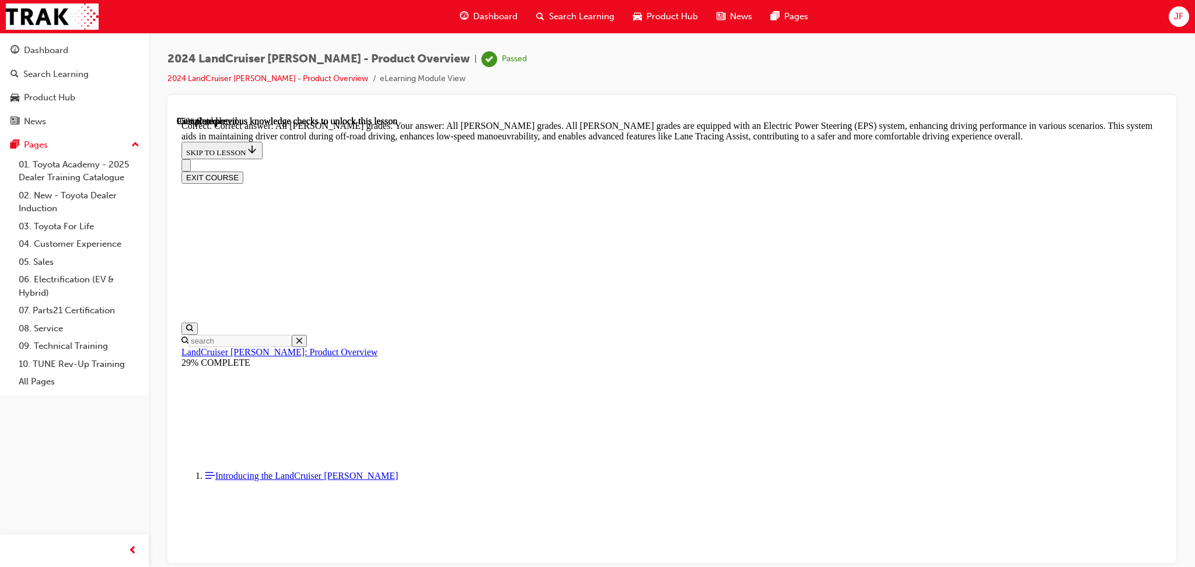
scroll to position [4160, 0]
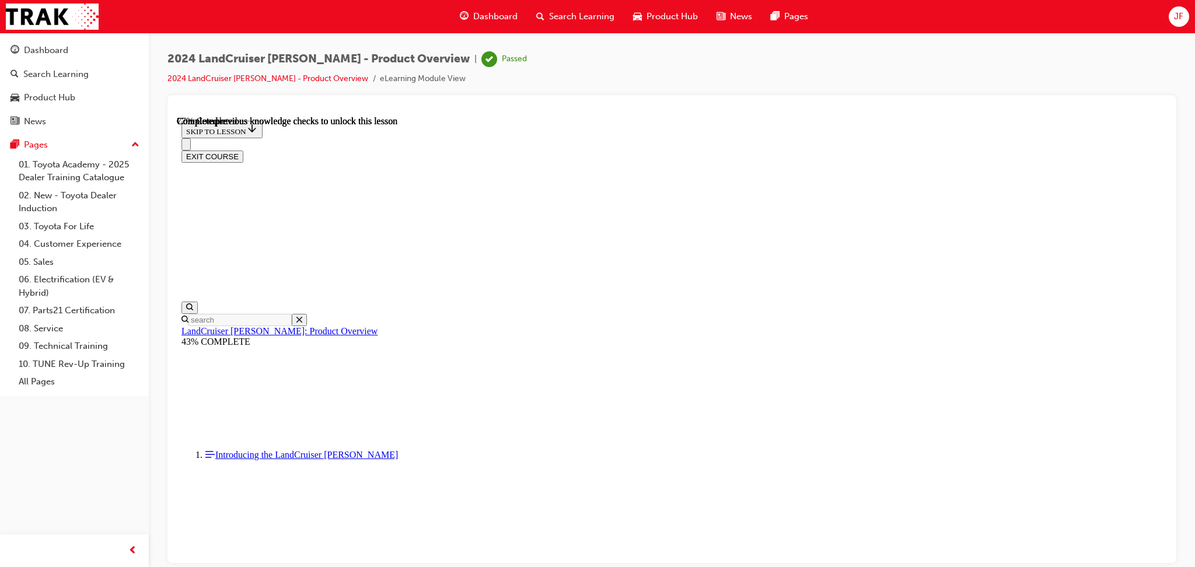
scroll to position [3731, 0]
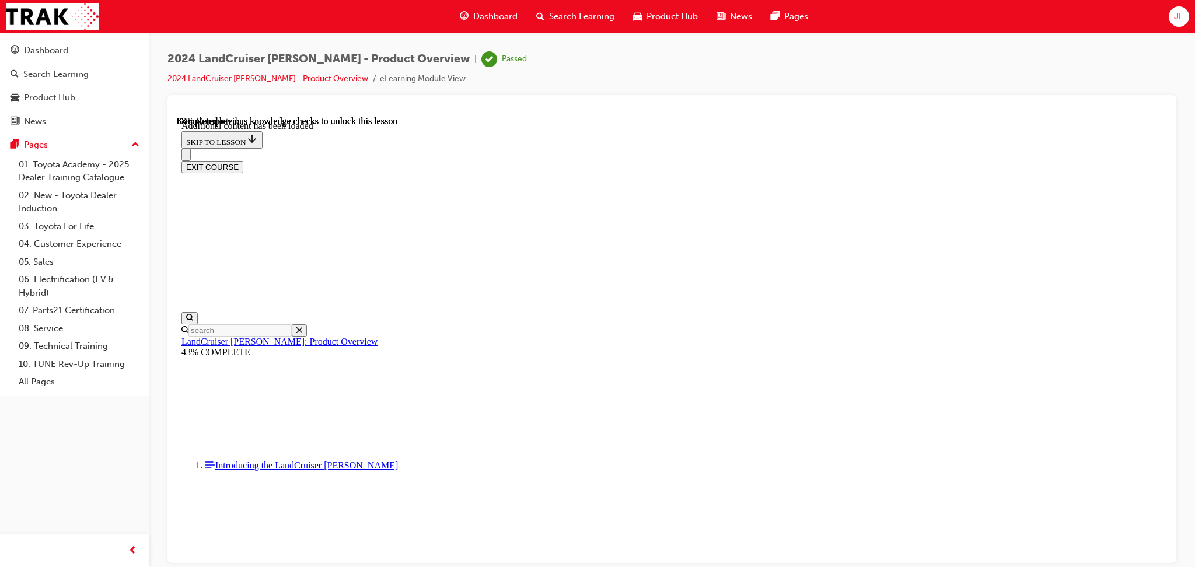
scroll to position [4056, 0]
checkbox input "true"
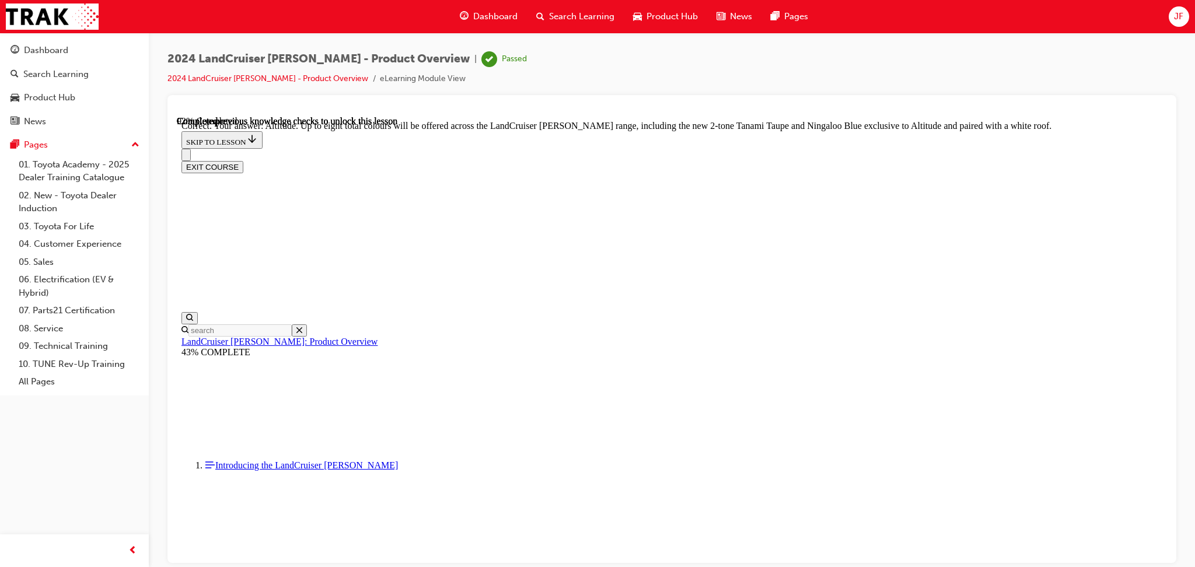
scroll to position [4601, 0]
checkbox input "true"
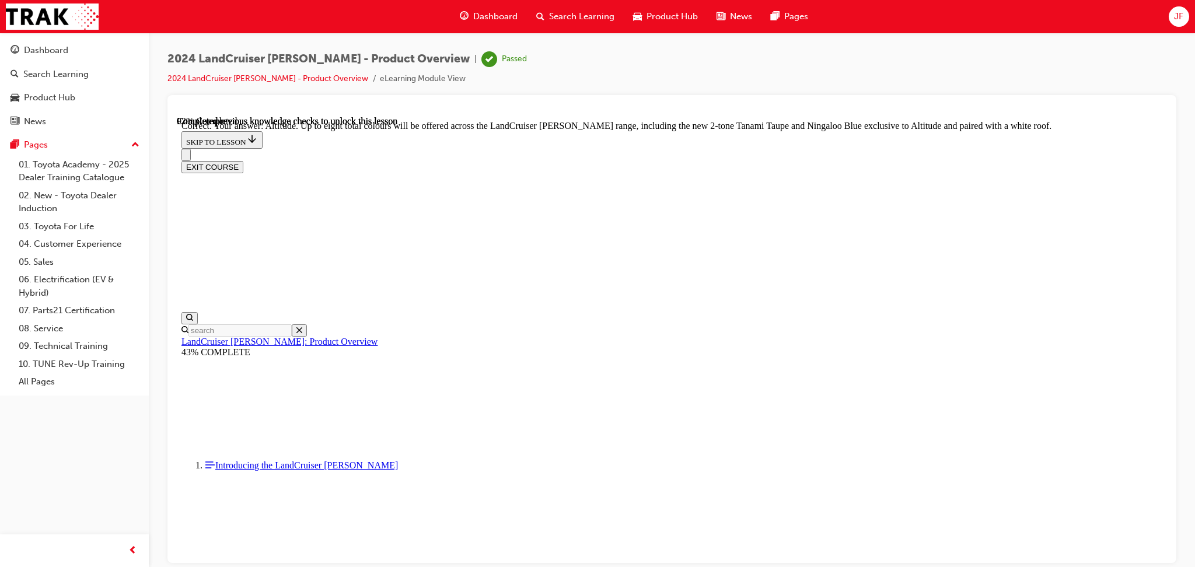
checkbox input "true"
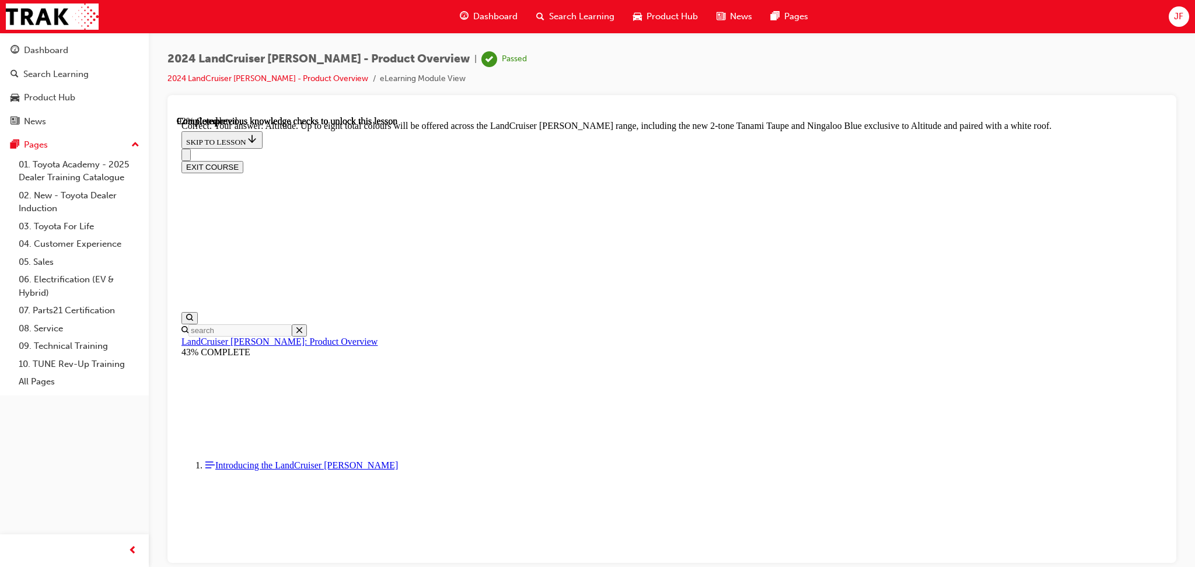
checkbox input "false"
drag, startPoint x: 552, startPoint y: 383, endPoint x: 586, endPoint y: 391, distance: 34.4
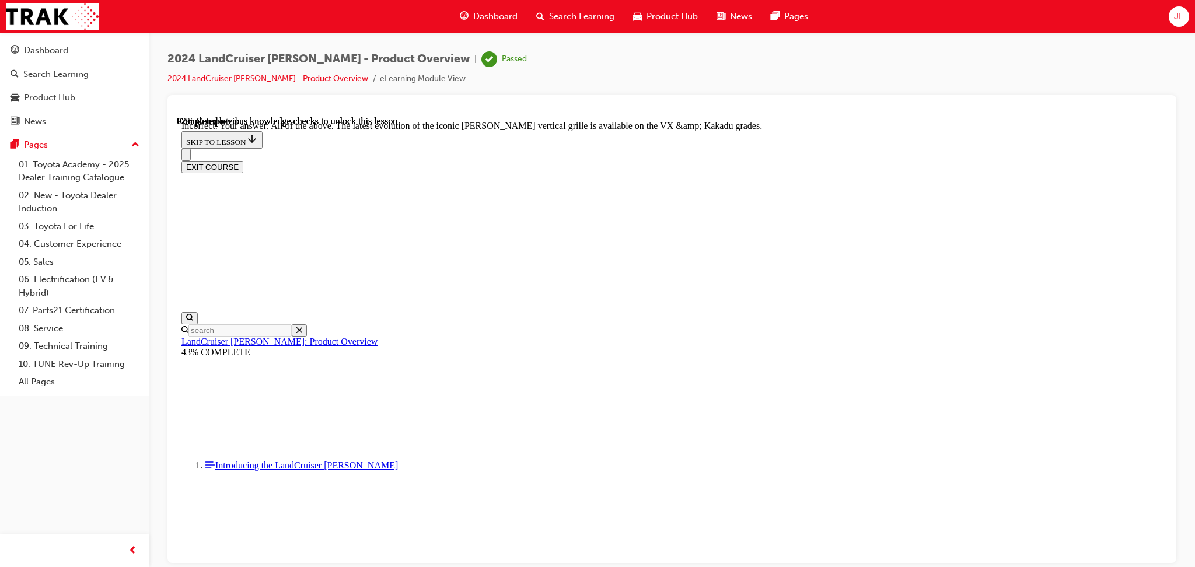
drag, startPoint x: 578, startPoint y: 379, endPoint x: 581, endPoint y: 384, distance: 6.3
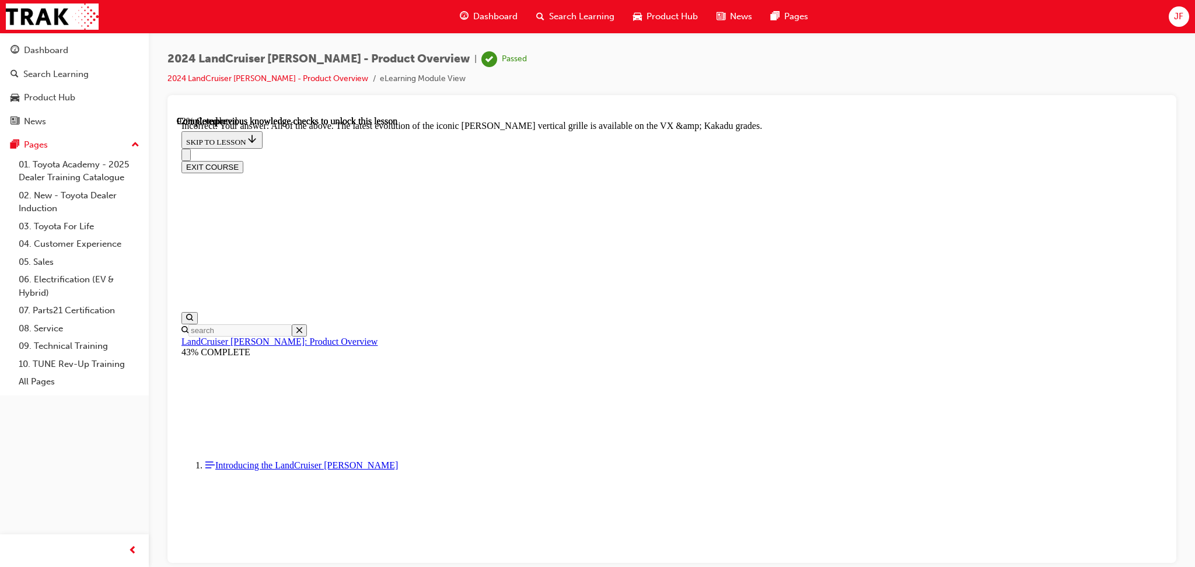
scroll to position [4618, 0]
checkbox input "true"
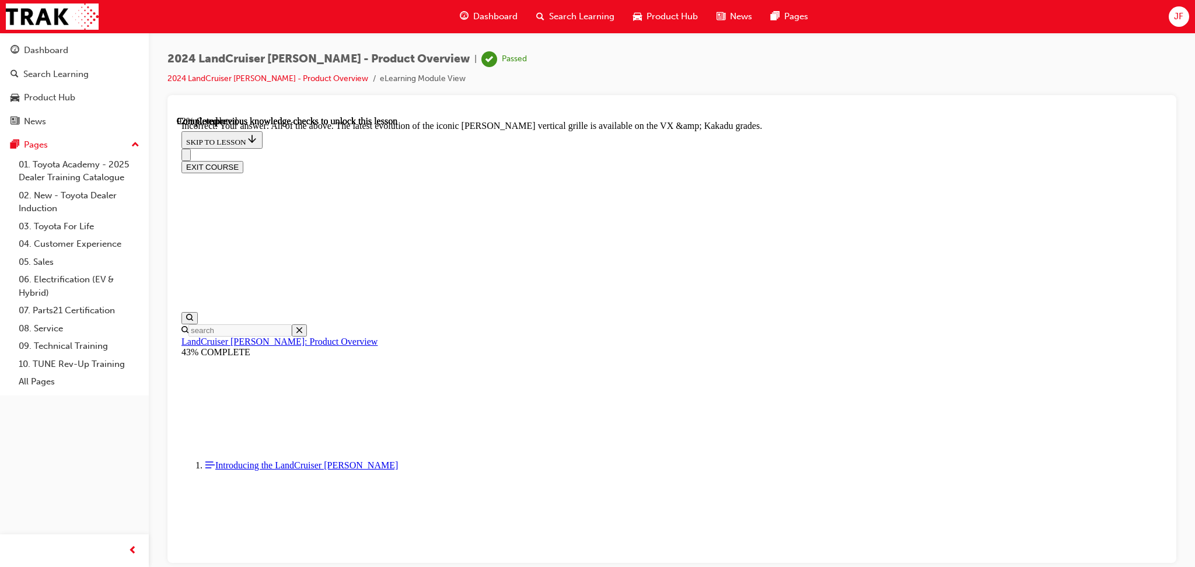
checkbox input "true"
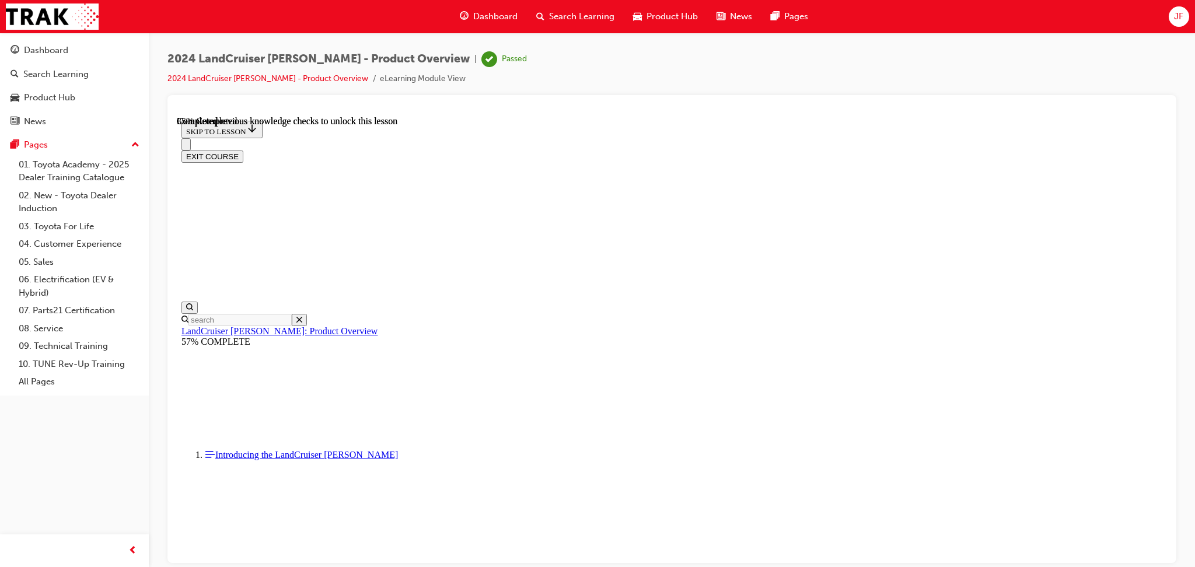
scroll to position [856, 0]
drag, startPoint x: 599, startPoint y: 214, endPoint x: 719, endPoint y: 214, distance: 120.2
drag, startPoint x: 744, startPoint y: 298, endPoint x: 820, endPoint y: 326, distance: 81.4
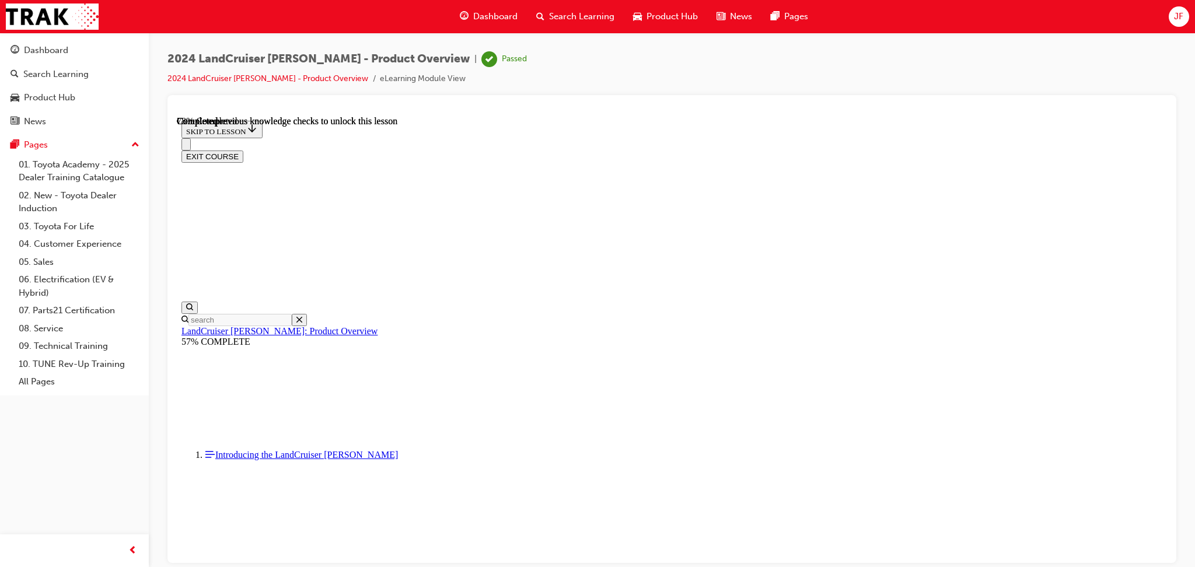
drag, startPoint x: 526, startPoint y: 263, endPoint x: 798, endPoint y: 260, distance: 271.9
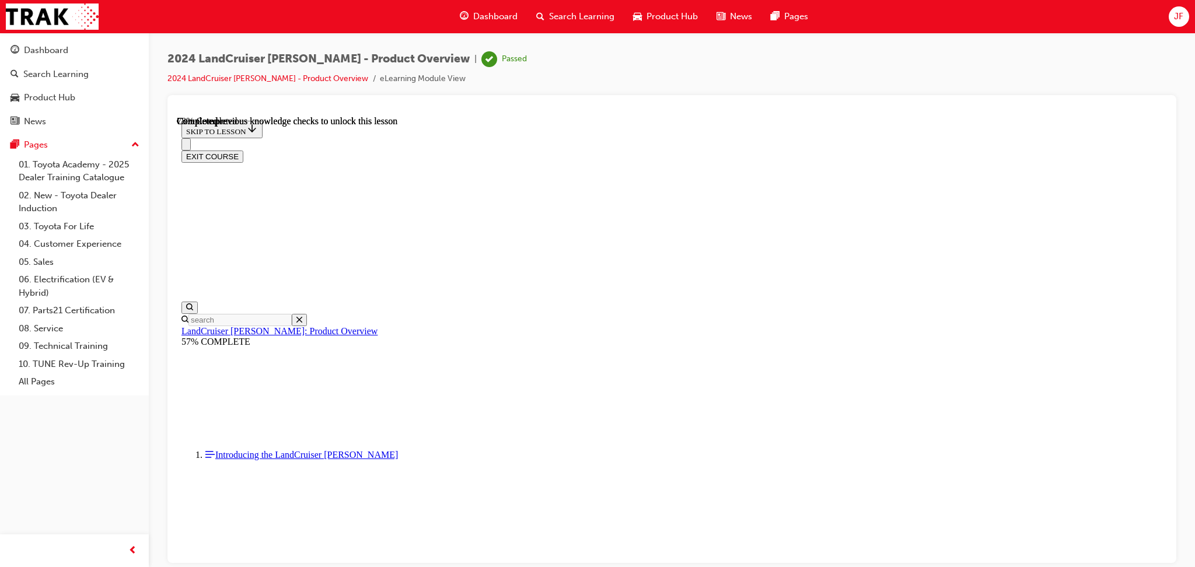
drag, startPoint x: 794, startPoint y: 246, endPoint x: 869, endPoint y: 236, distance: 75.3
drag, startPoint x: 674, startPoint y: 241, endPoint x: 917, endPoint y: 244, distance: 242.7
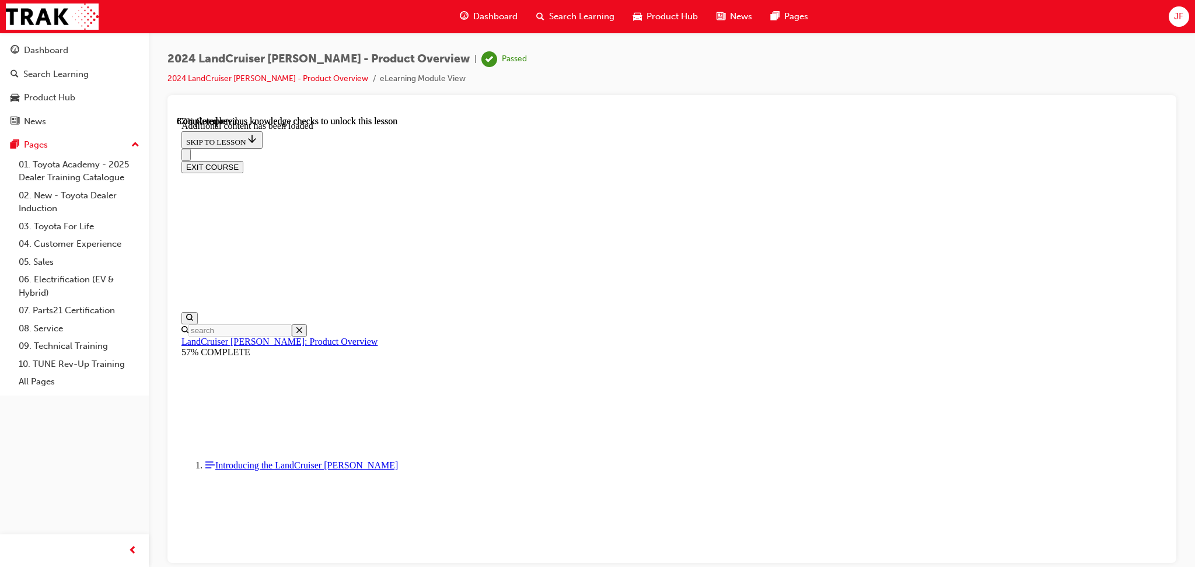
scroll to position [2981, 0]
radio input "true"
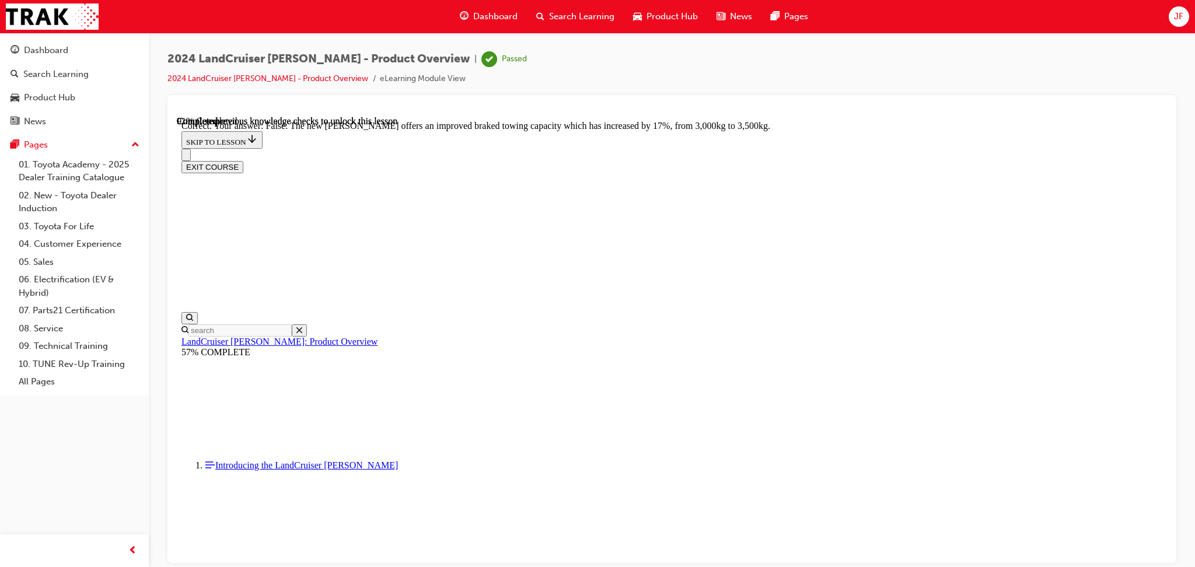
scroll to position [3433, 0]
radio input "true"
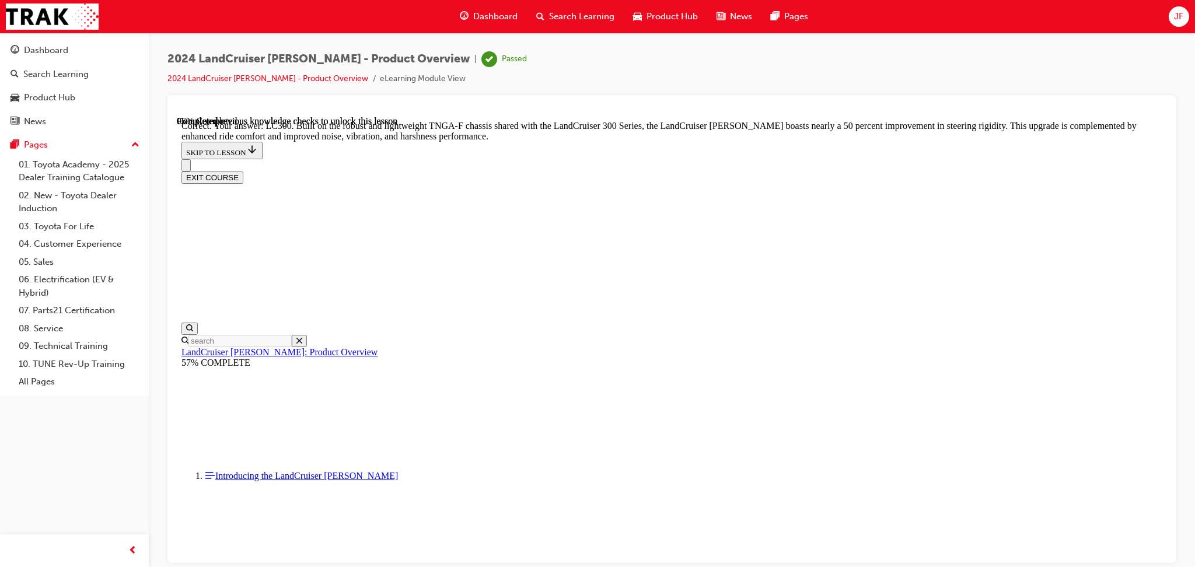
scroll to position [3667, 0]
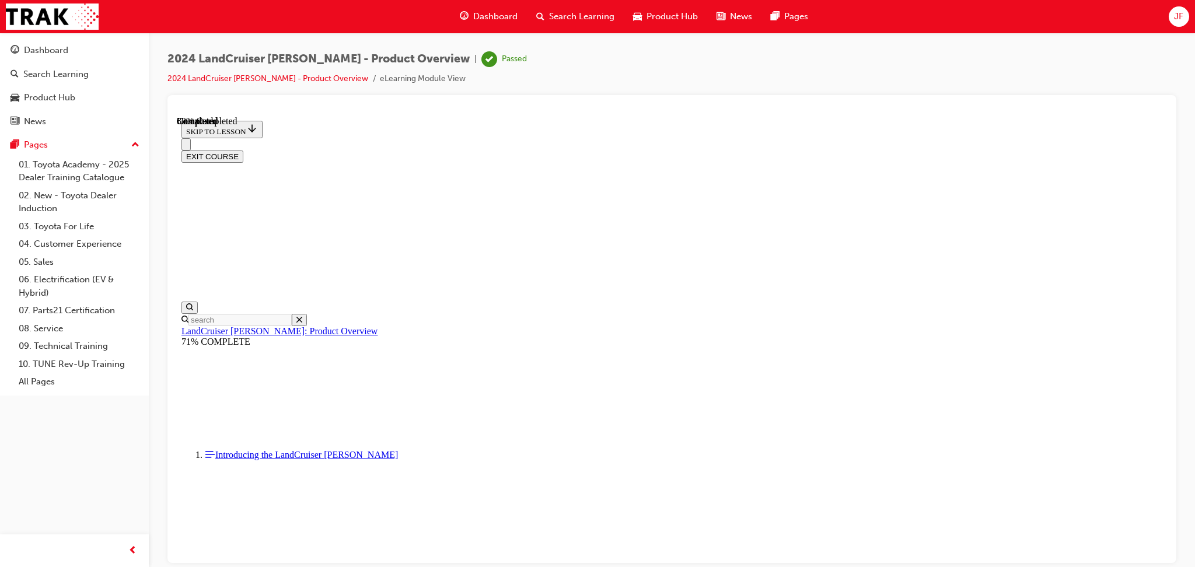
scroll to position [1267, 0]
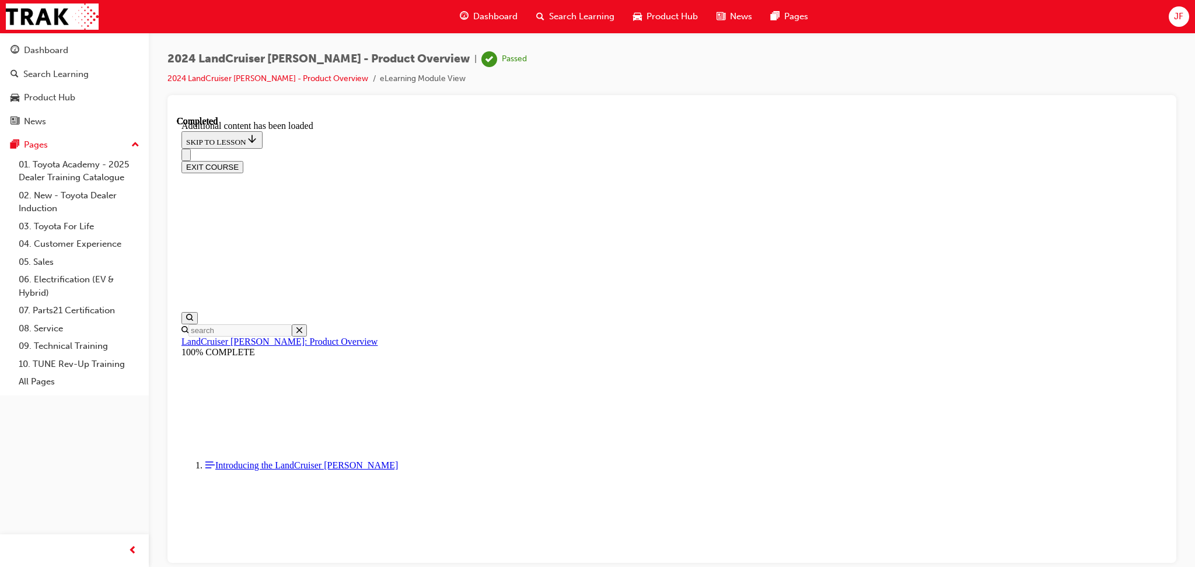
scroll to position [1, 0]
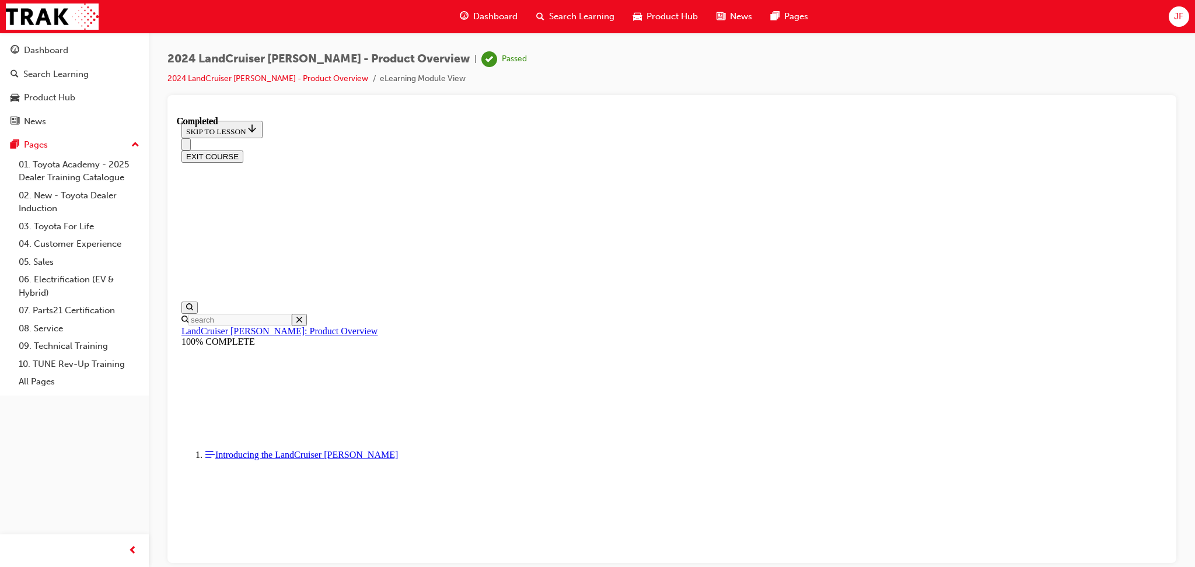
scroll to position [156, 0]
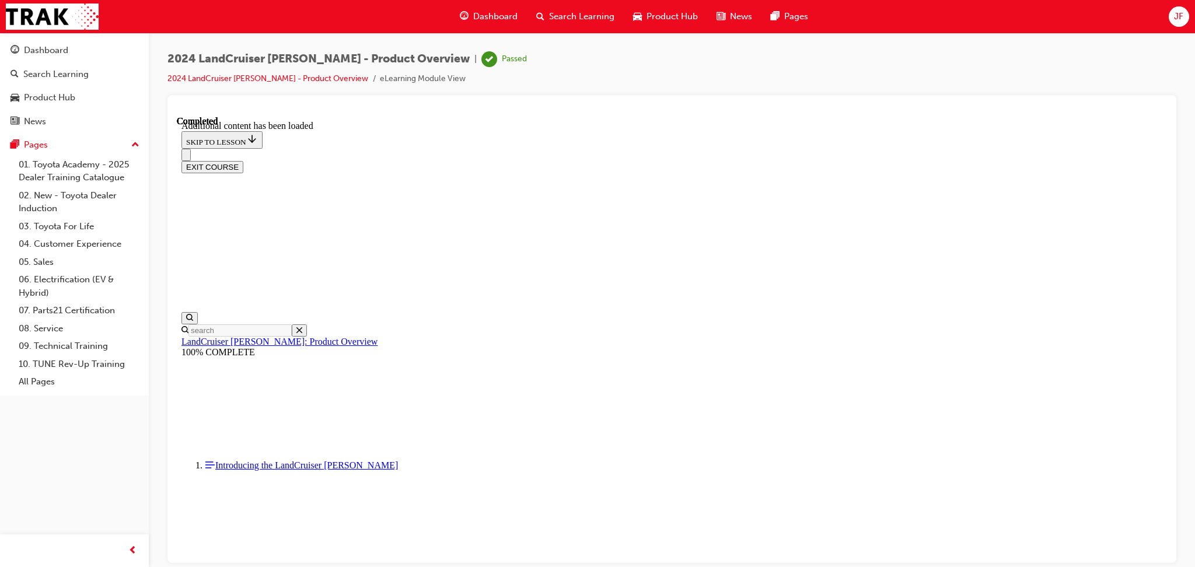
scroll to position [1, 0]
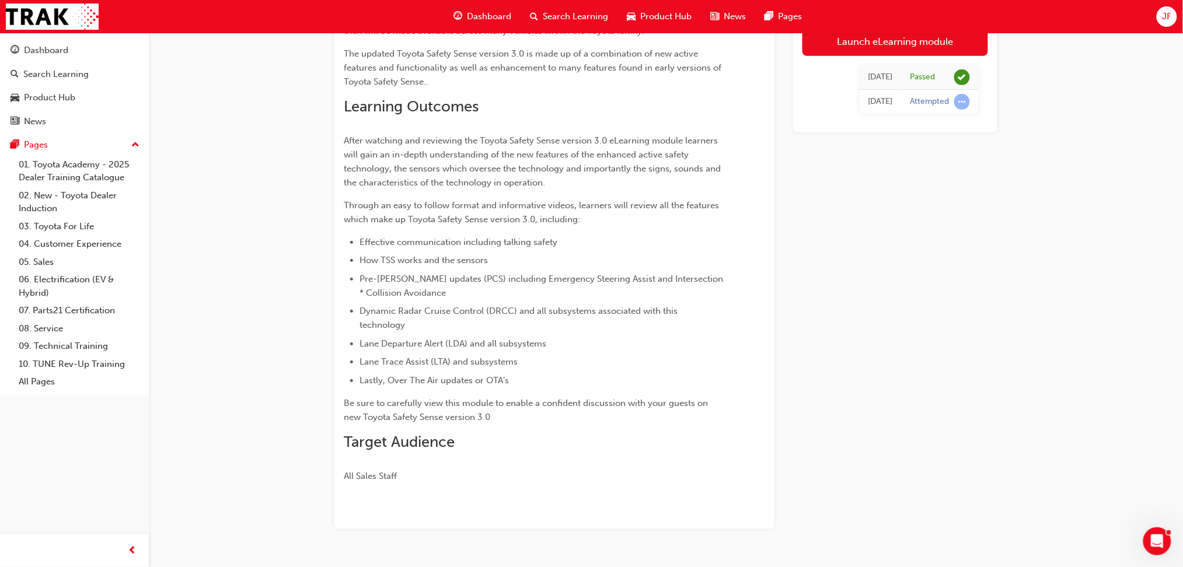
scroll to position [178, 0]
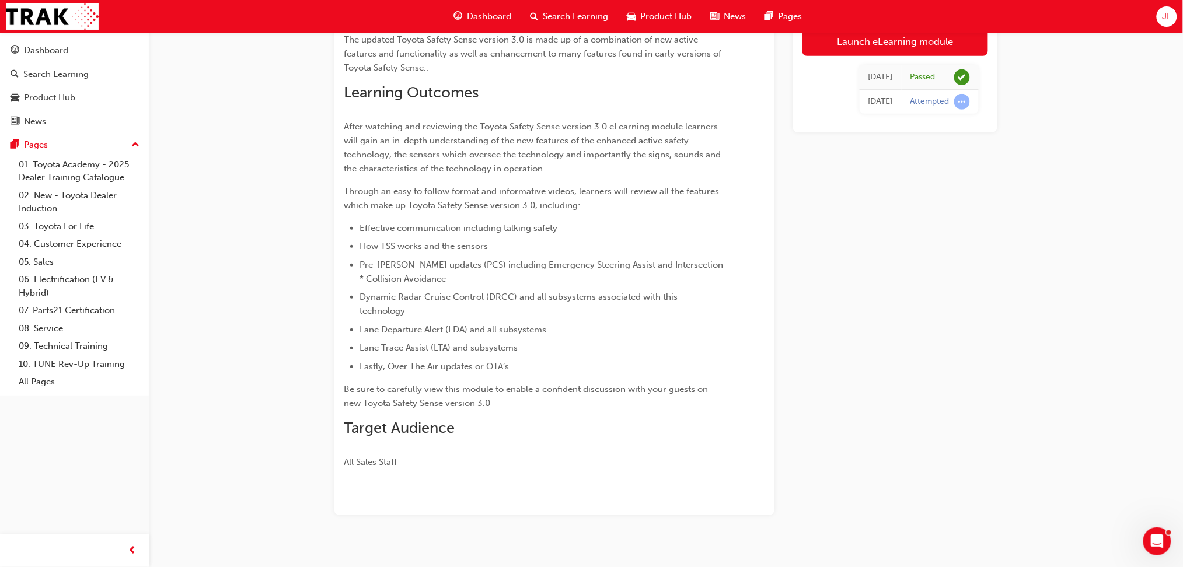
click at [404, 361] on span "Lastly, Over The Air updates or OTA’s" at bounding box center [433, 366] width 149 height 11
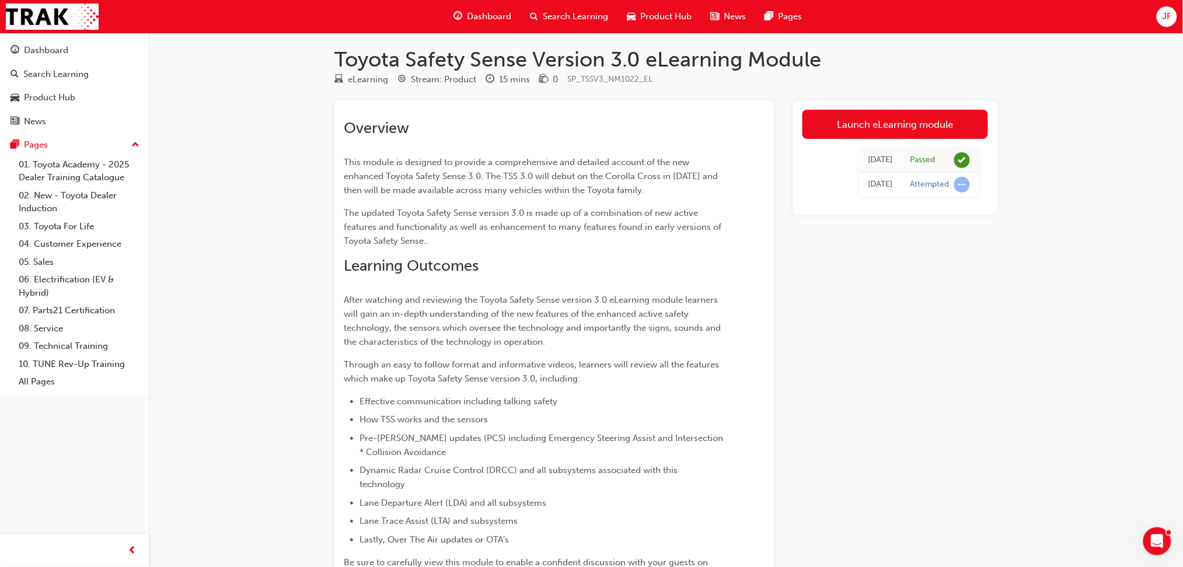
scroll to position [0, 0]
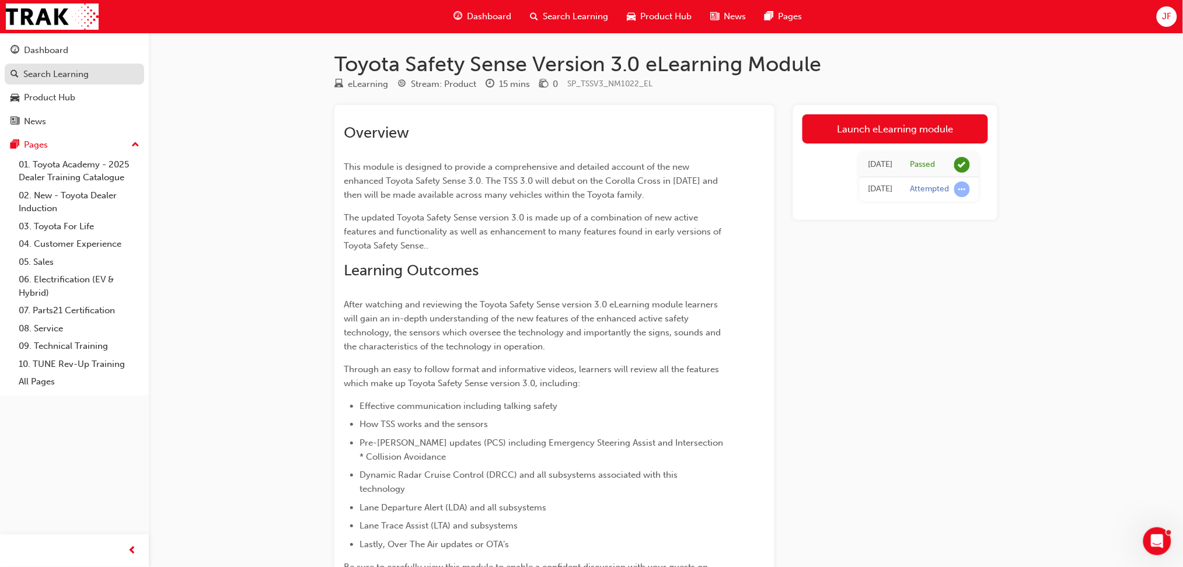
click at [69, 81] on div "Search Learning" at bounding box center [75, 74] width 128 height 15
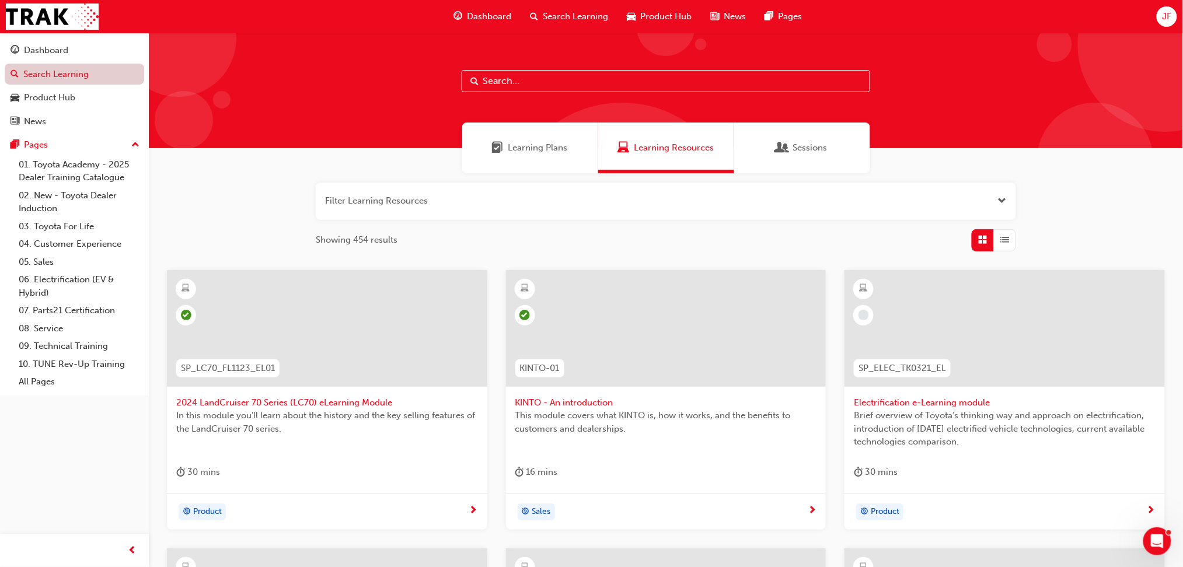
click at [88, 64] on link "Search Learning" at bounding box center [74, 75] width 139 height 22
click at [88, 54] on div "Dashboard" at bounding box center [75, 50] width 128 height 15
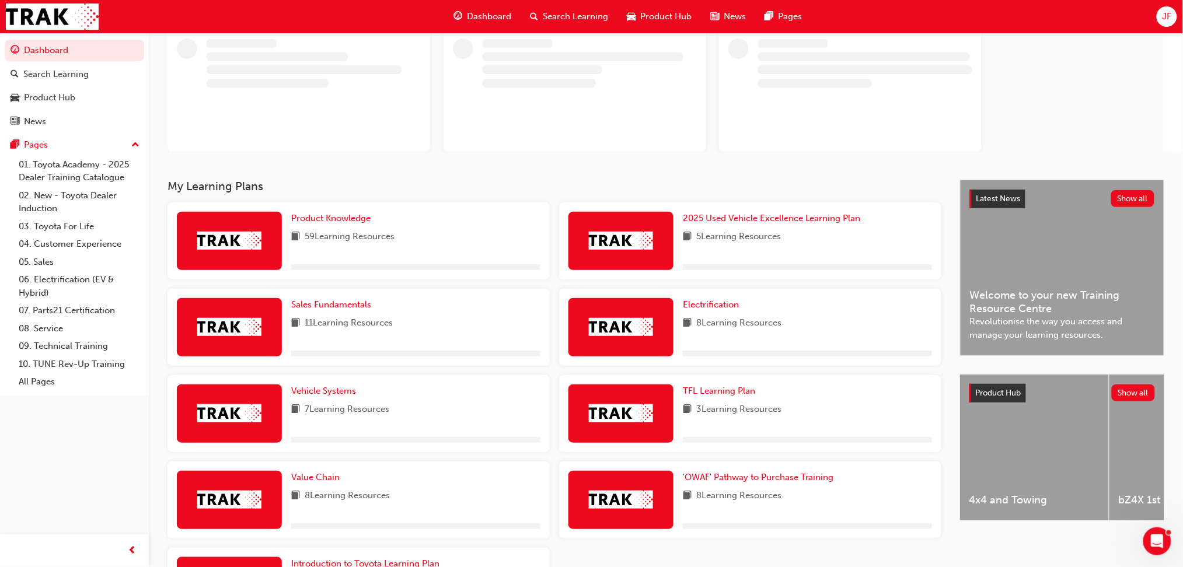
scroll to position [190, 0]
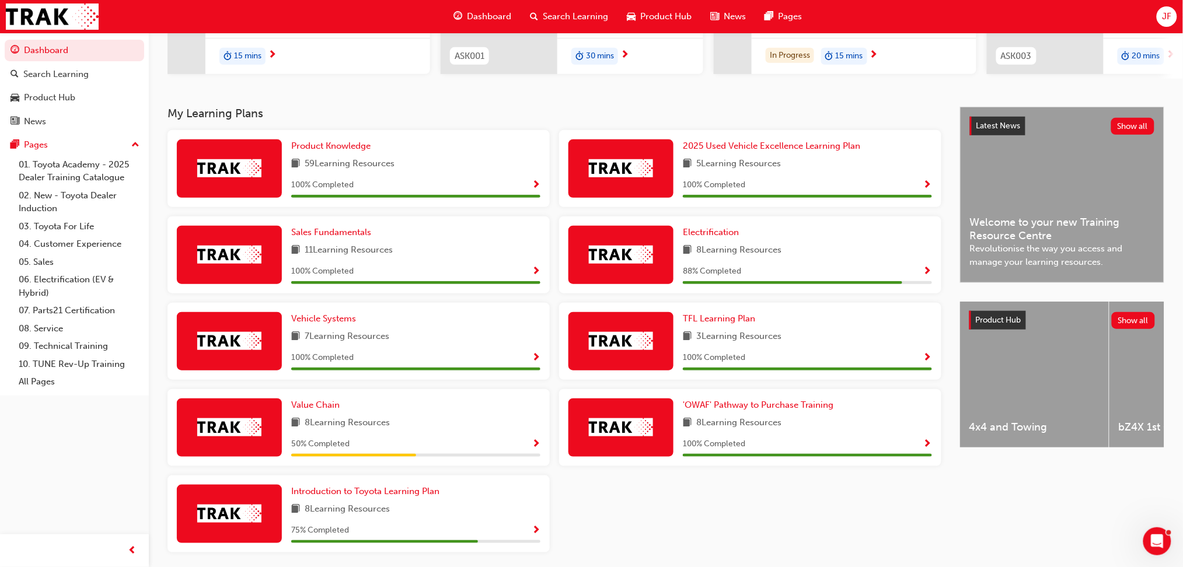
click at [313, 268] on span "100 % Completed" at bounding box center [322, 271] width 62 height 13
click at [331, 324] on span "Vehicle Systems" at bounding box center [323, 318] width 65 height 11
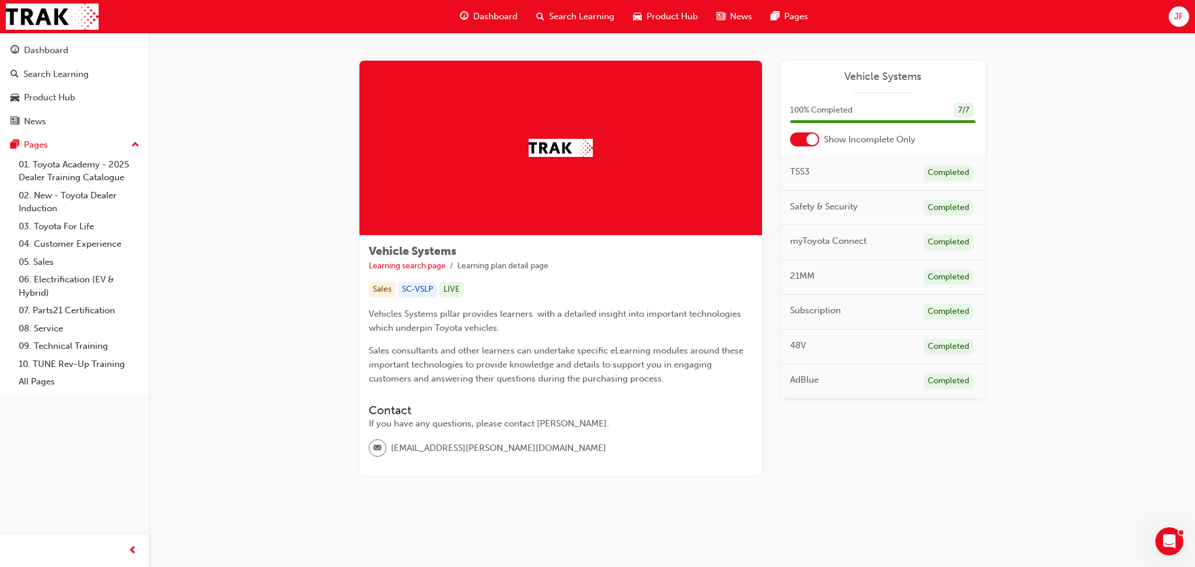
click at [807, 139] on div at bounding box center [812, 140] width 12 height 12
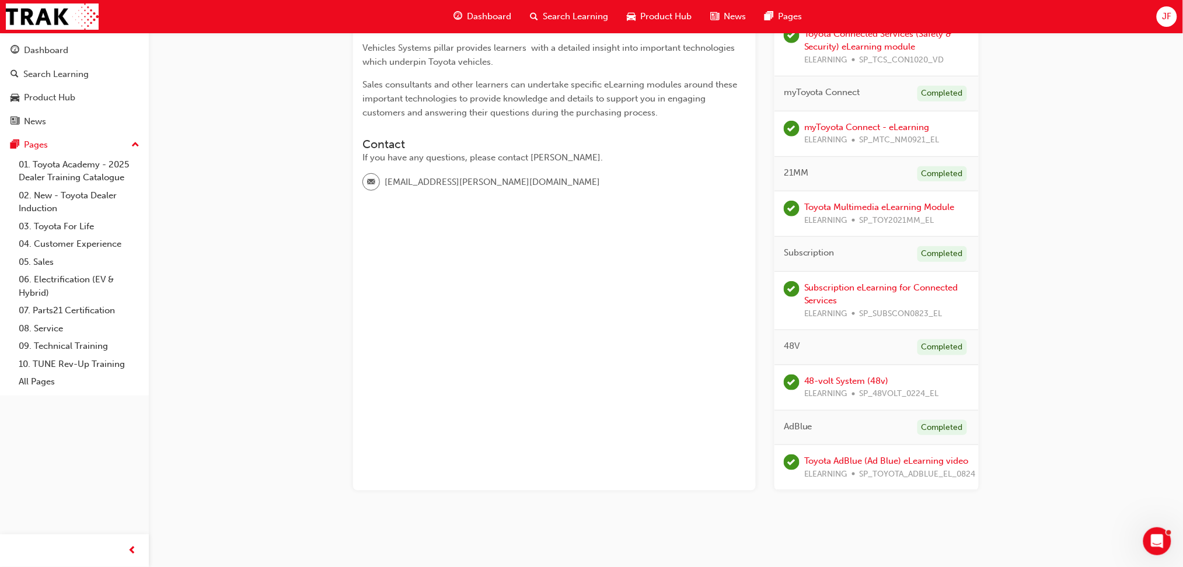
scroll to position [275, 0]
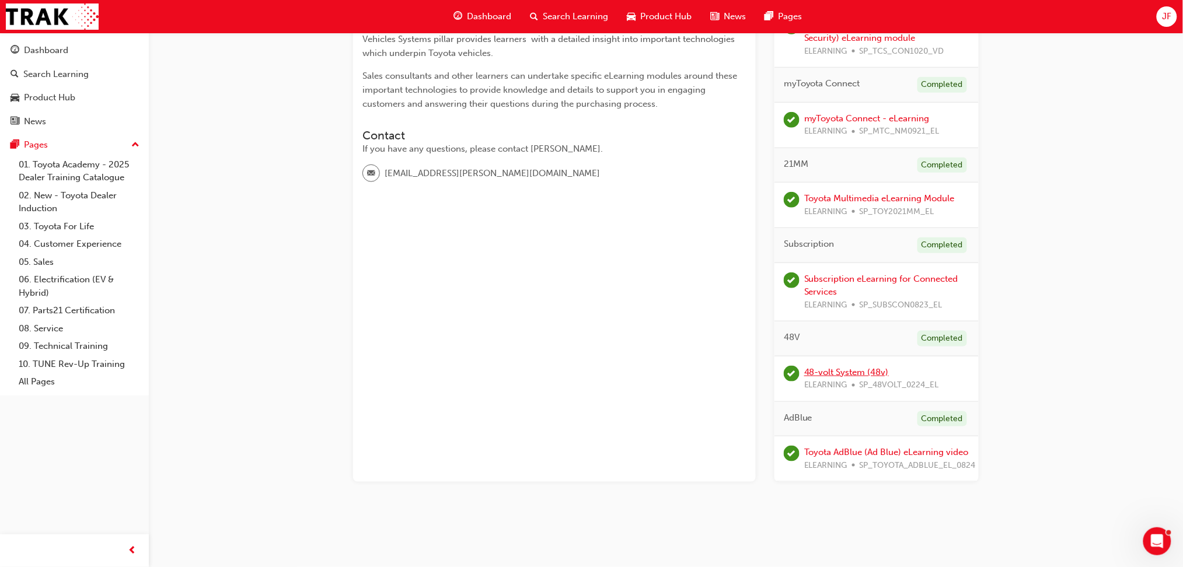
click at [830, 369] on link "48-volt System (48v)" at bounding box center [846, 372] width 85 height 11
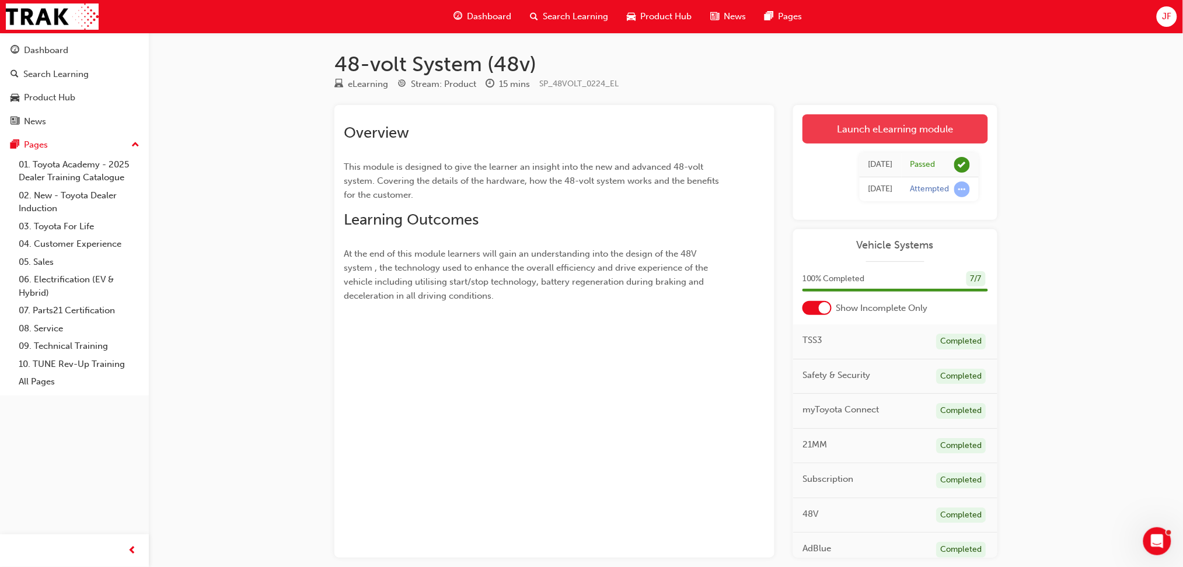
click at [938, 139] on link "Launch eLearning module" at bounding box center [895, 128] width 186 height 29
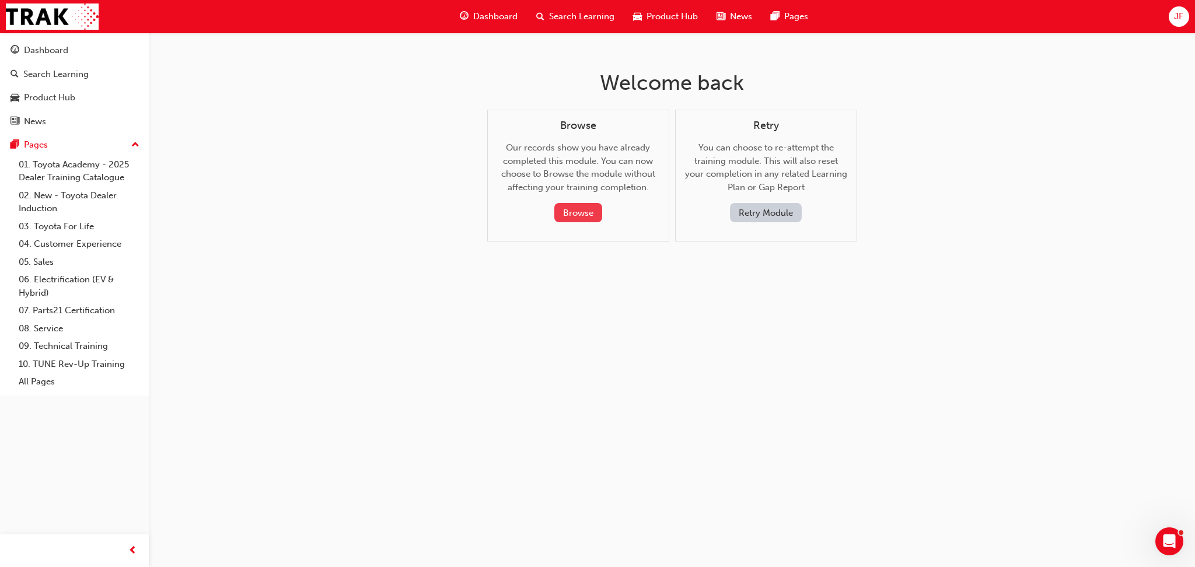
click at [587, 207] on button "Browse" at bounding box center [578, 212] width 48 height 19
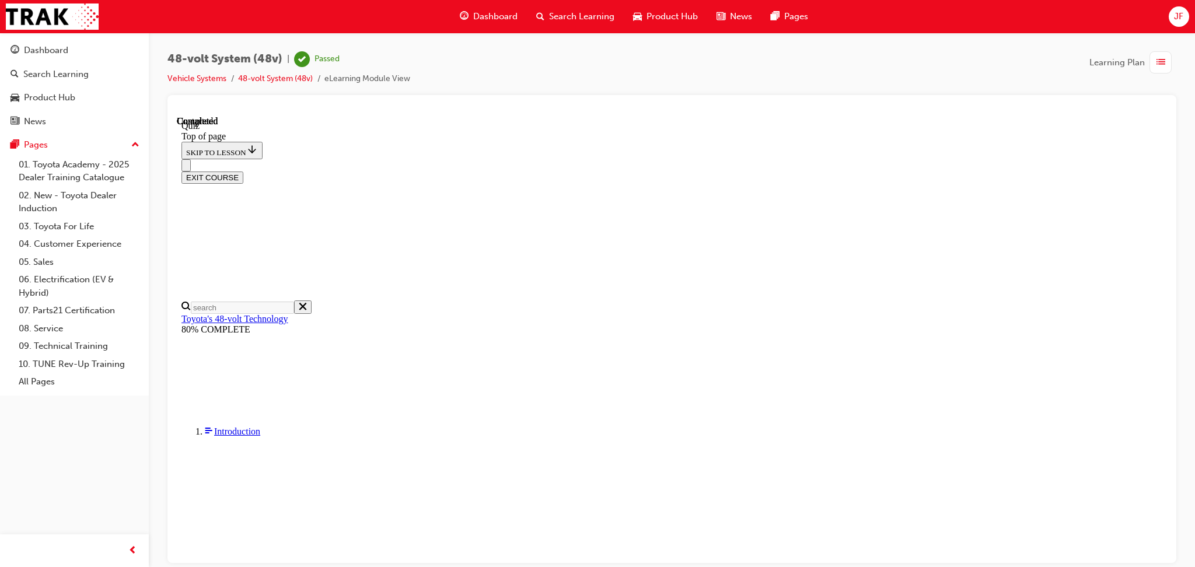
scroll to position [41, 0]
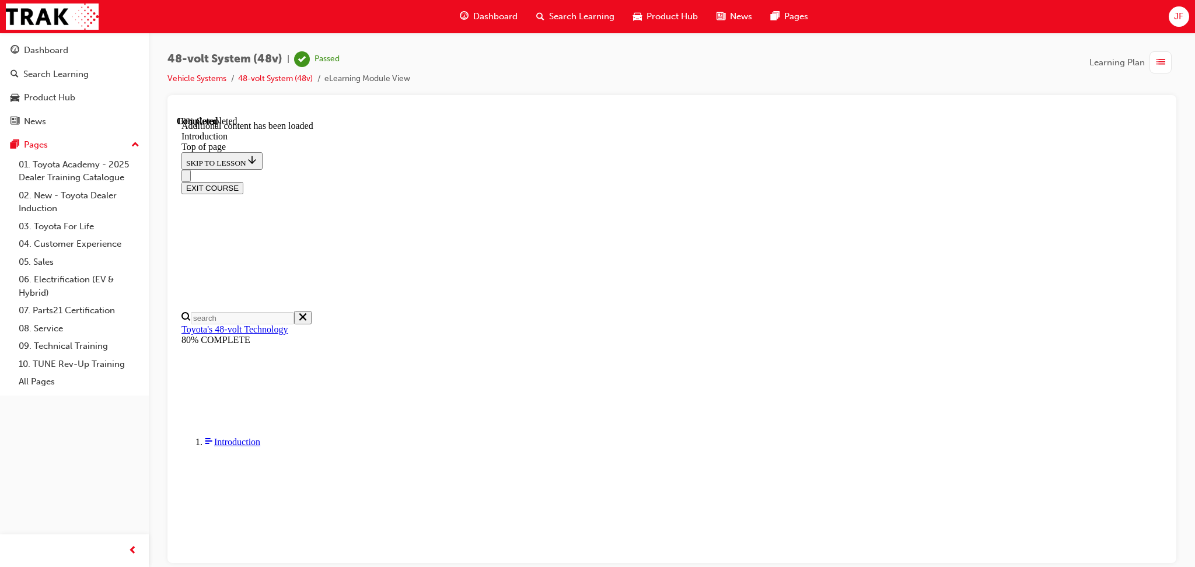
scroll to position [508, 0]
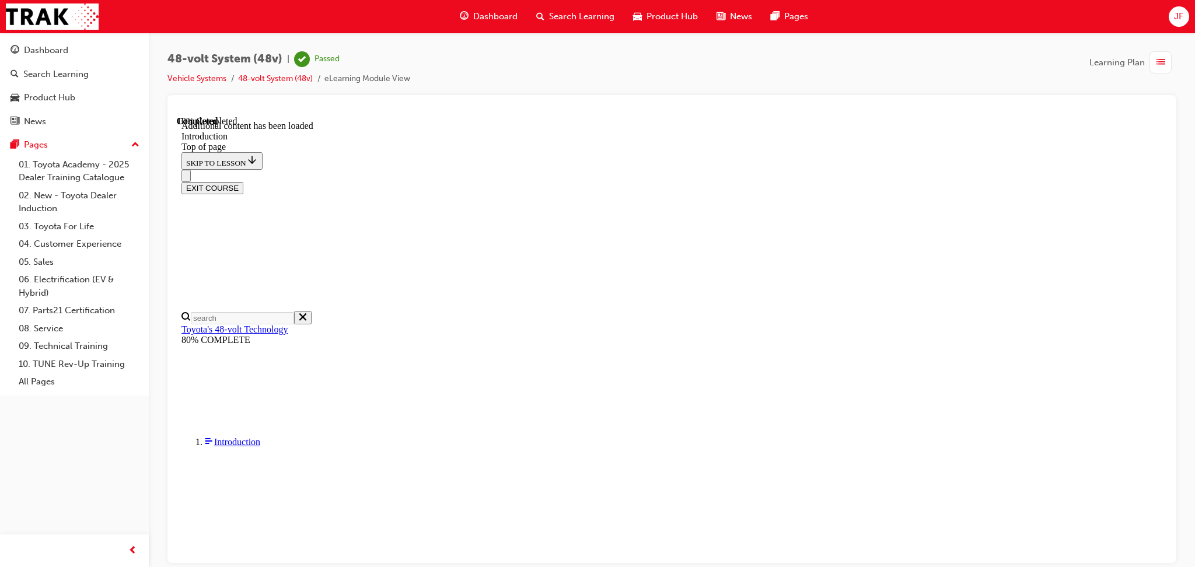
drag, startPoint x: 670, startPoint y: 272, endPoint x: 739, endPoint y: 304, distance: 76.2
drag, startPoint x: 567, startPoint y: 345, endPoint x: 917, endPoint y: 345, distance: 349.5
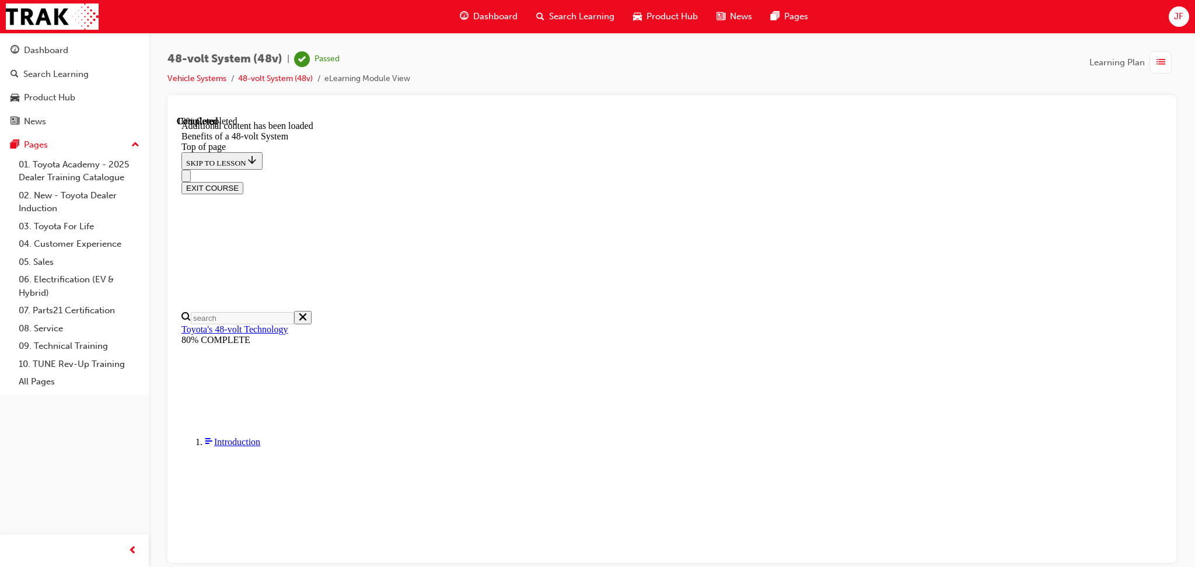
scroll to position [1495, 0]
drag, startPoint x: 553, startPoint y: 331, endPoint x: 804, endPoint y: 344, distance: 251.2
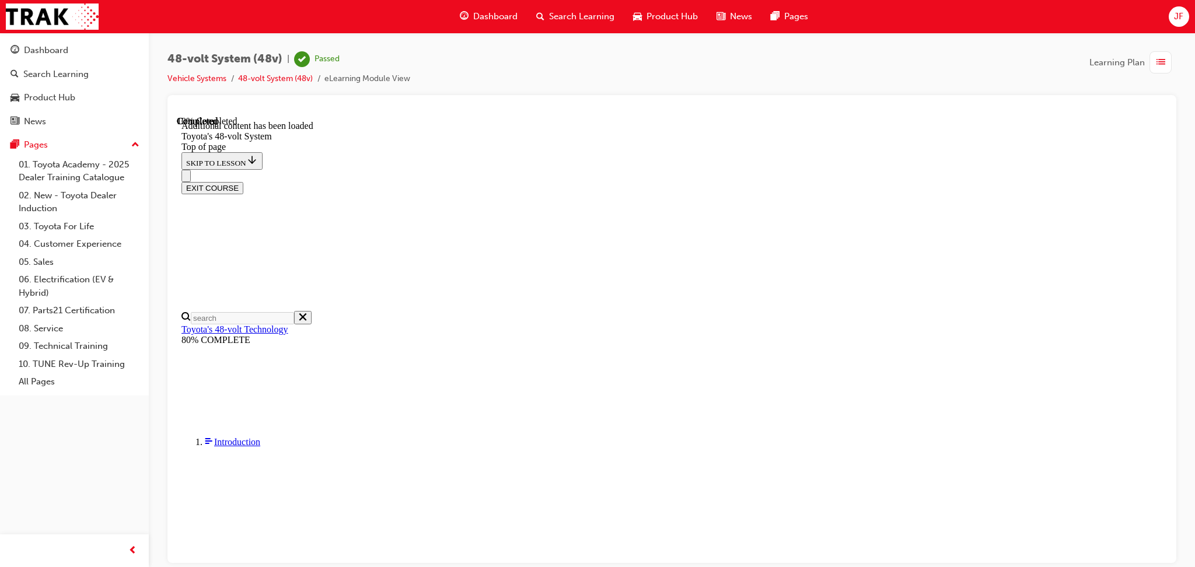
drag, startPoint x: 592, startPoint y: 350, endPoint x: 883, endPoint y: 358, distance: 291.2
drag, startPoint x: 542, startPoint y: 394, endPoint x: 976, endPoint y: 417, distance: 434.6
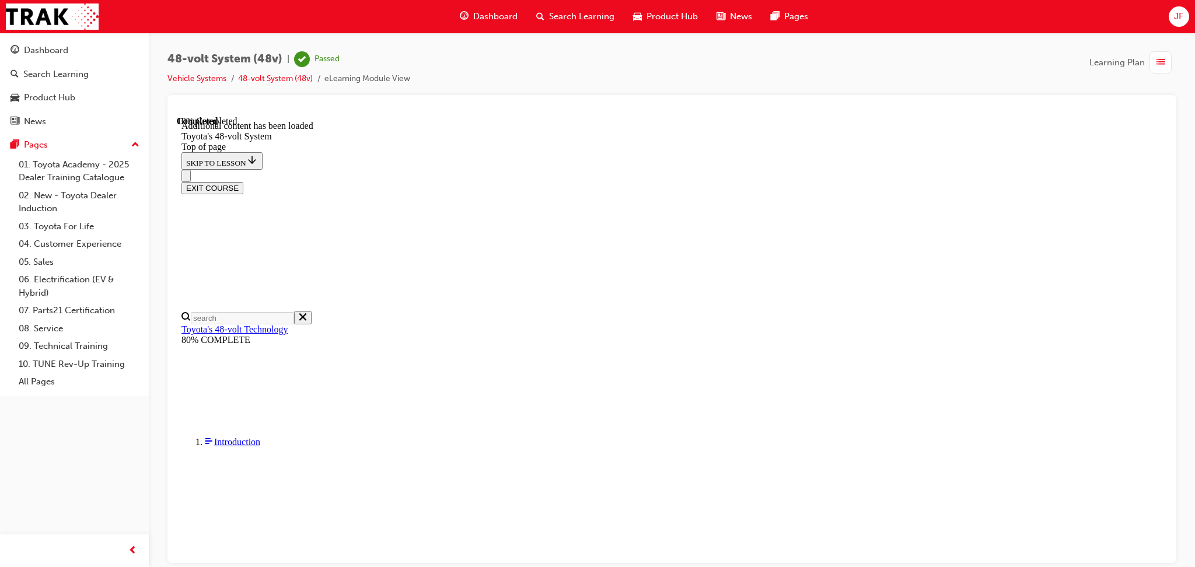
drag, startPoint x: 552, startPoint y: 462, endPoint x: 619, endPoint y: 474, distance: 67.6
drag, startPoint x: 649, startPoint y: 476, endPoint x: 781, endPoint y: 485, distance: 132.1
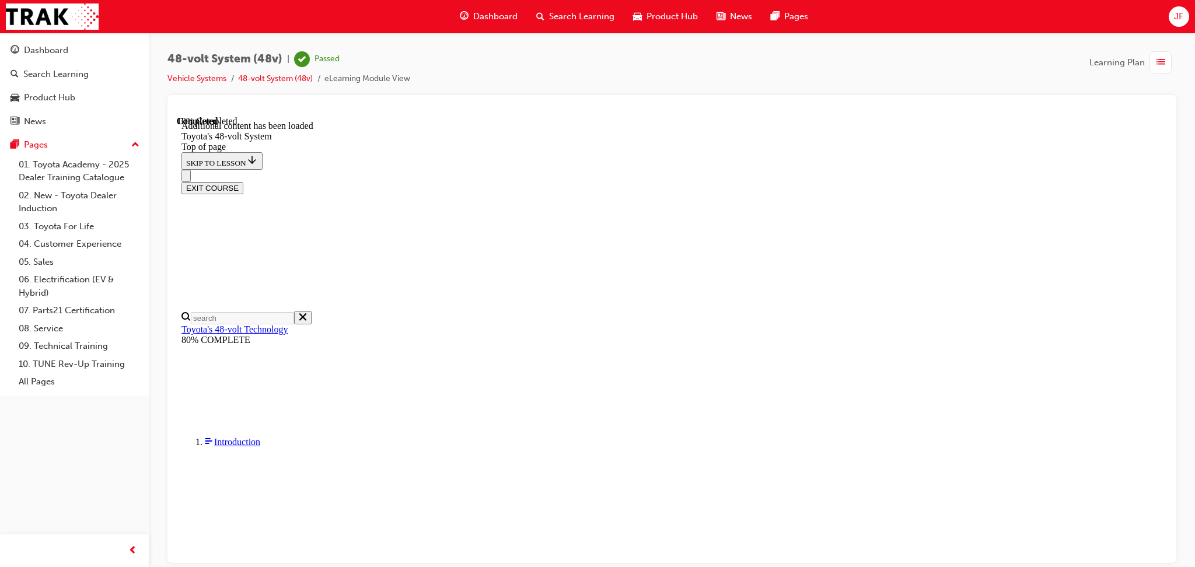
drag, startPoint x: 779, startPoint y: 437, endPoint x: 535, endPoint y: 418, distance: 245.2
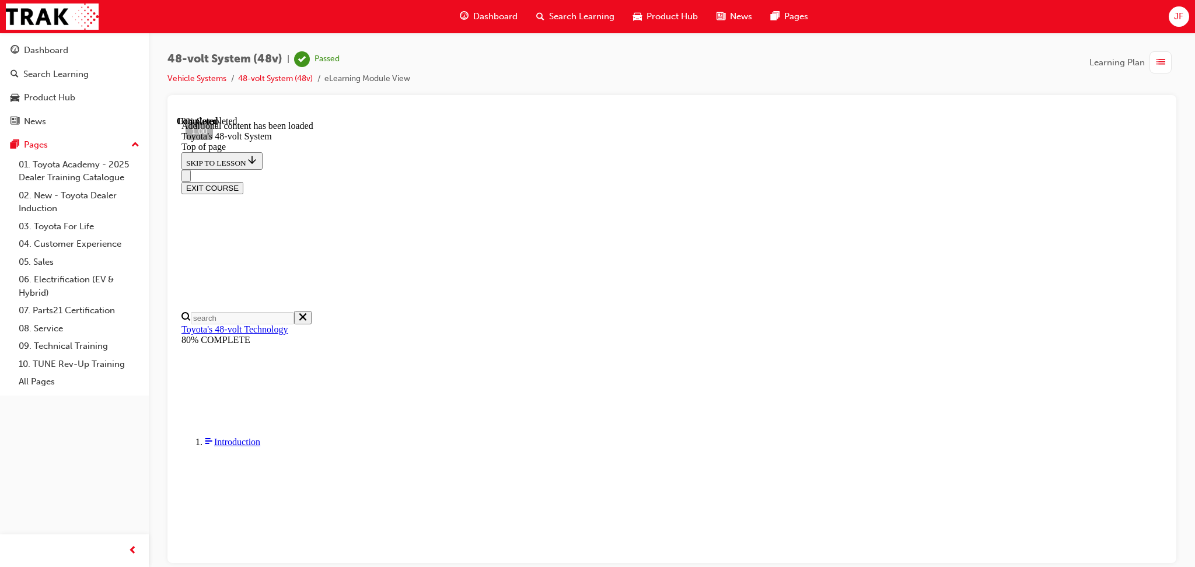
scroll to position [939, 0]
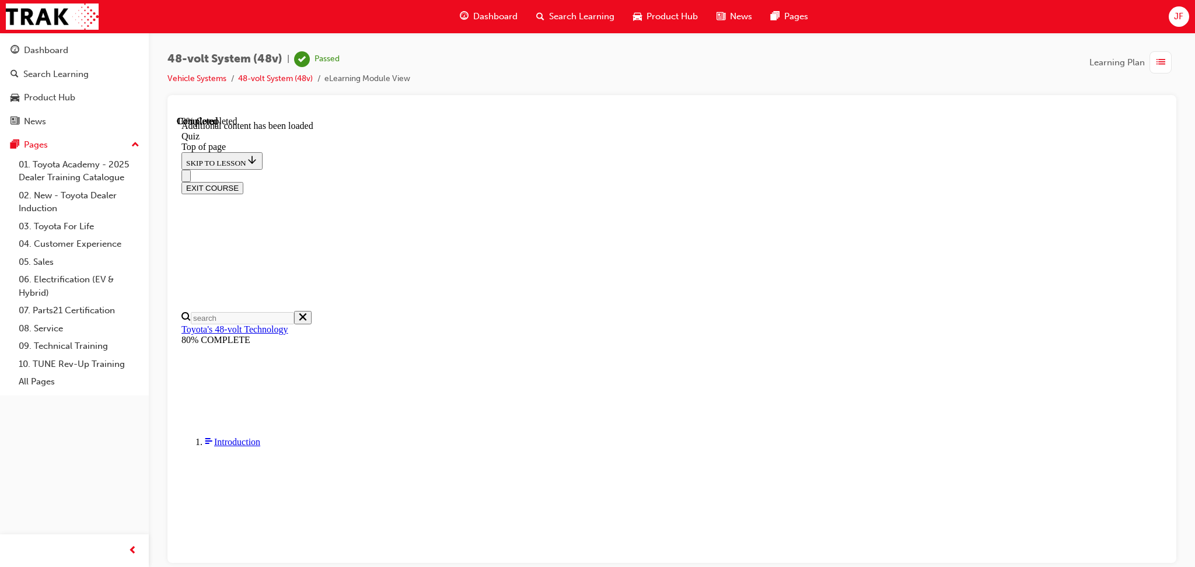
scroll to position [164, 0]
